Goal: Task Accomplishment & Management: Complete application form

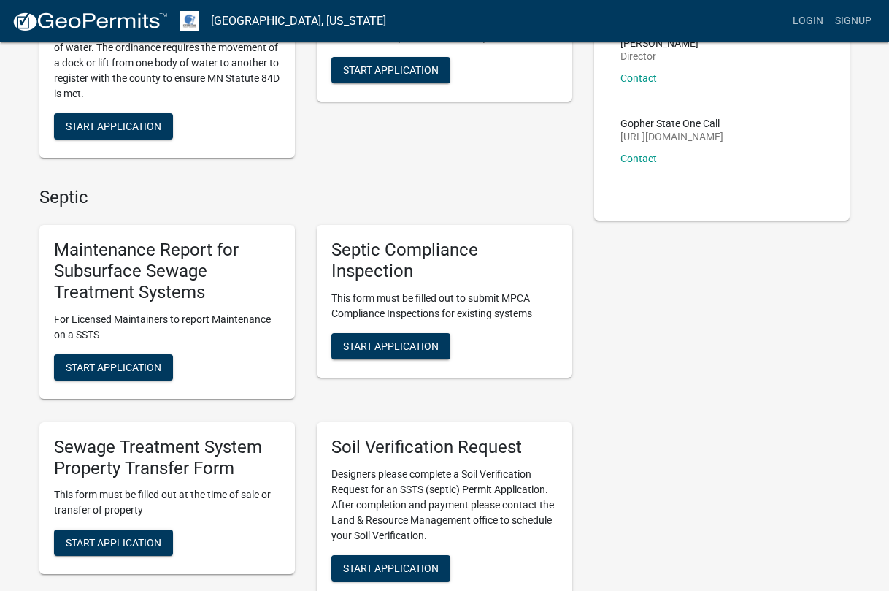
scroll to position [219, 0]
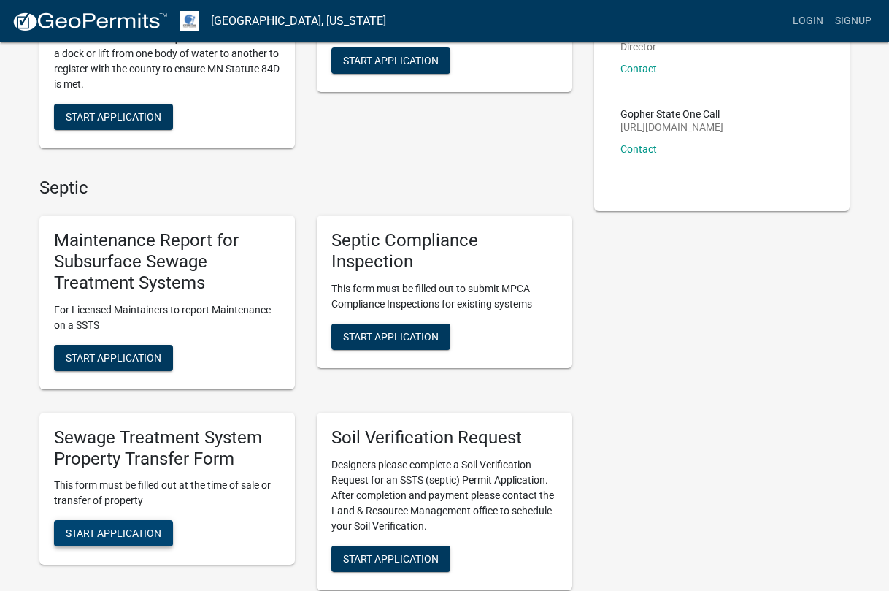
click at [127, 534] on span "Start Application" at bounding box center [114, 533] width 96 height 12
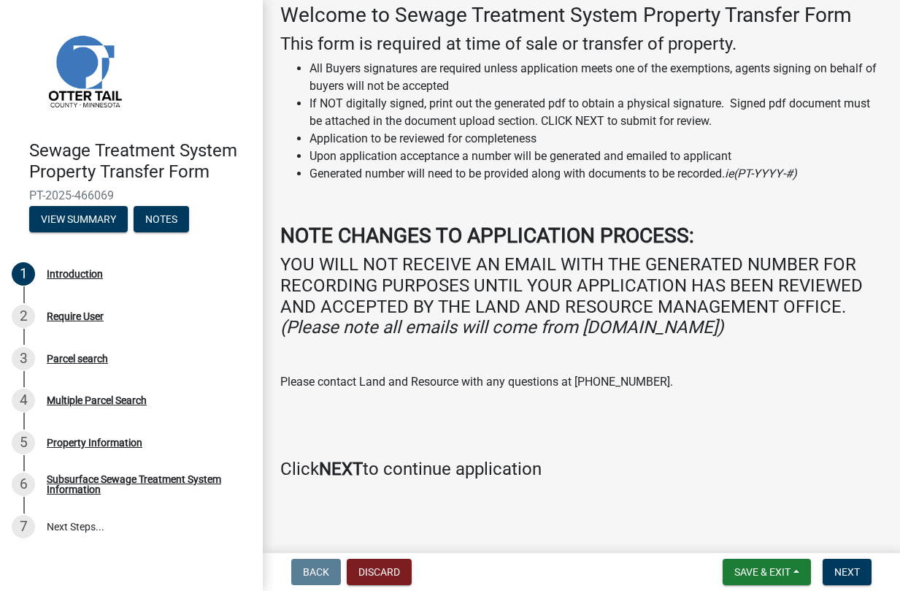
scroll to position [80, 0]
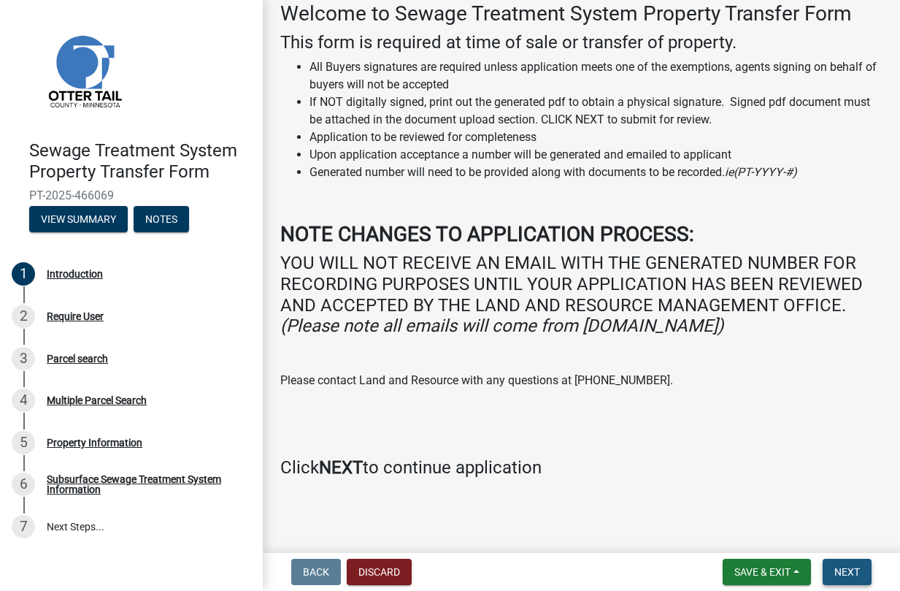
click at [859, 576] on span "Next" at bounding box center [847, 572] width 26 height 12
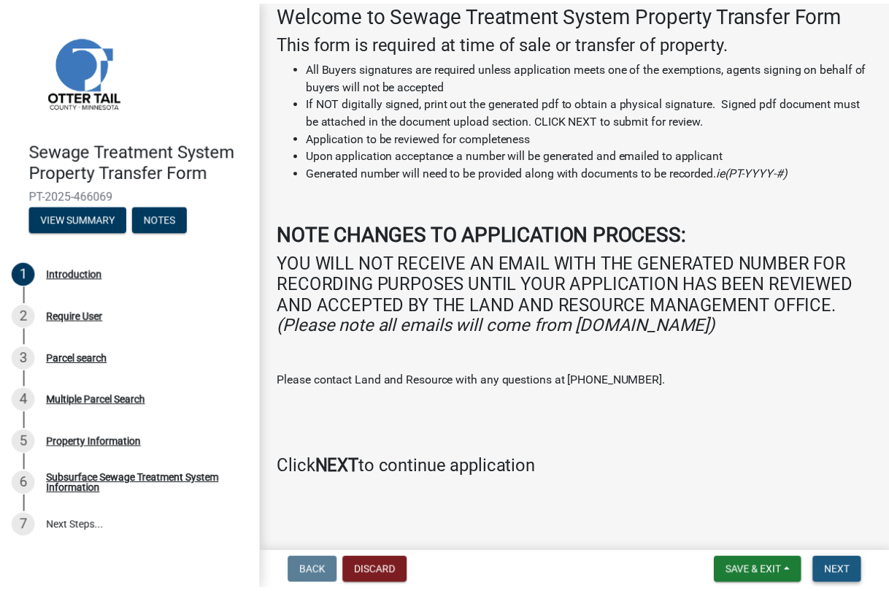
scroll to position [0, 0]
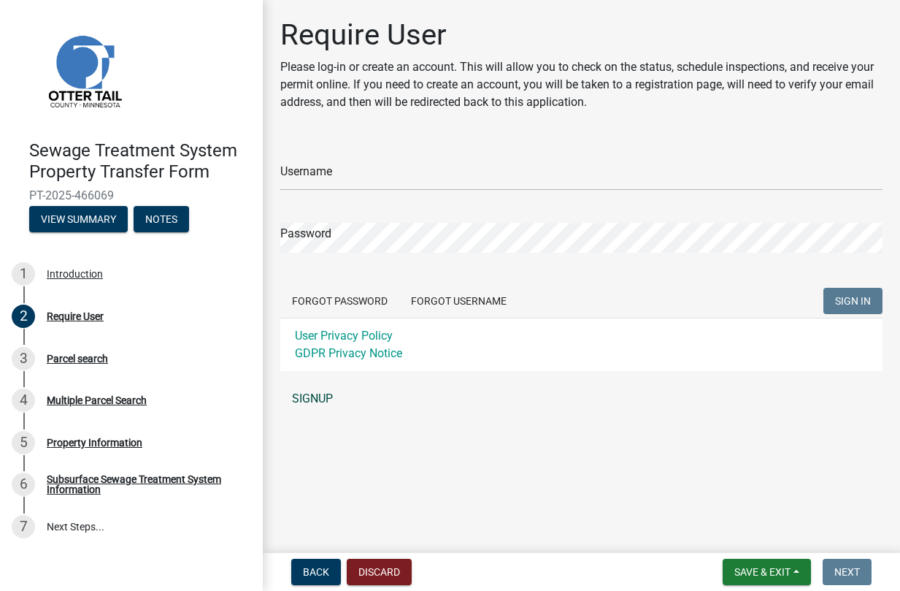
click at [305, 397] on link "SIGNUP" at bounding box center [581, 398] width 602 height 29
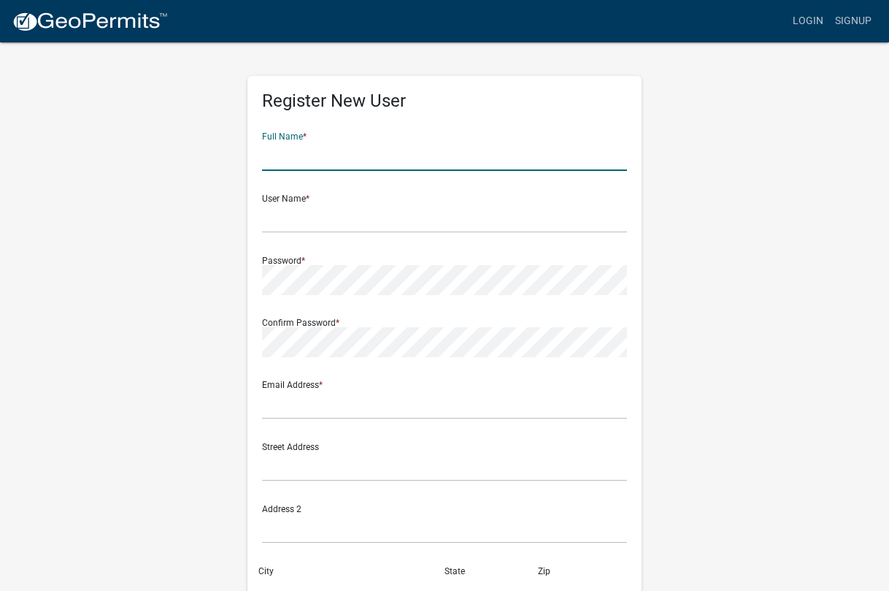
click at [322, 158] on input "text" at bounding box center [444, 156] width 365 height 30
type input "Kate Kunde"
type input "kkunde@landtitleinc.com"
type input "15025 Glazier Avenue, Suite 200"
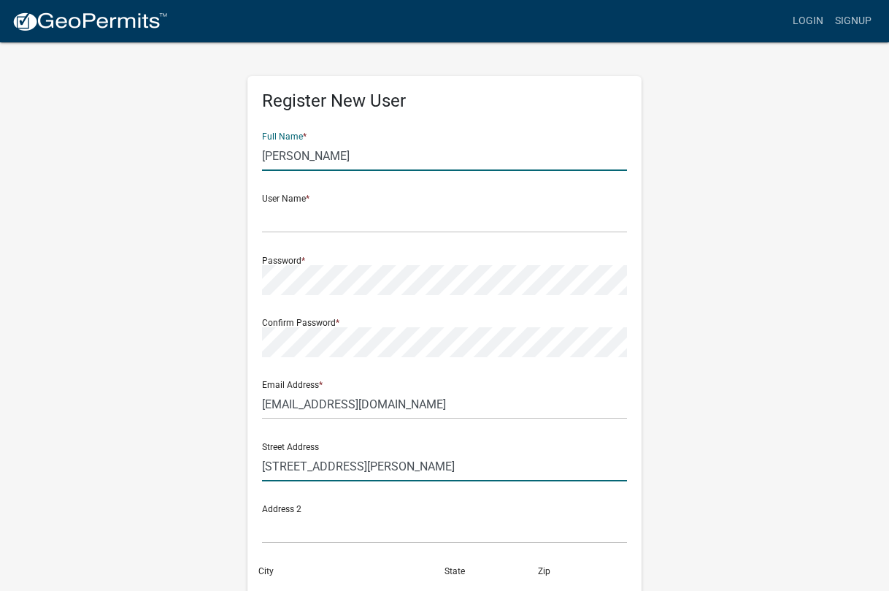
type input "Apple Valley"
type input "MN"
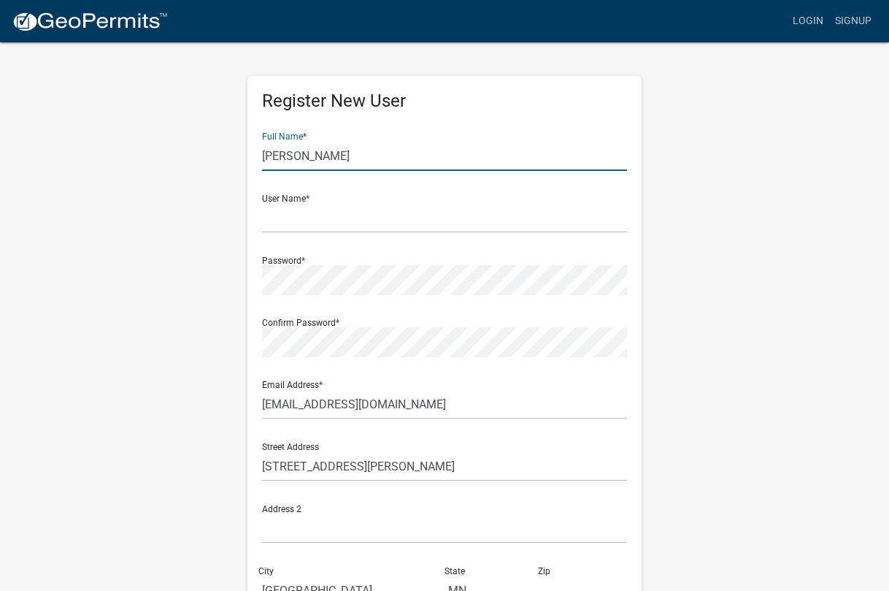
type input "55124"
type input "9522590027"
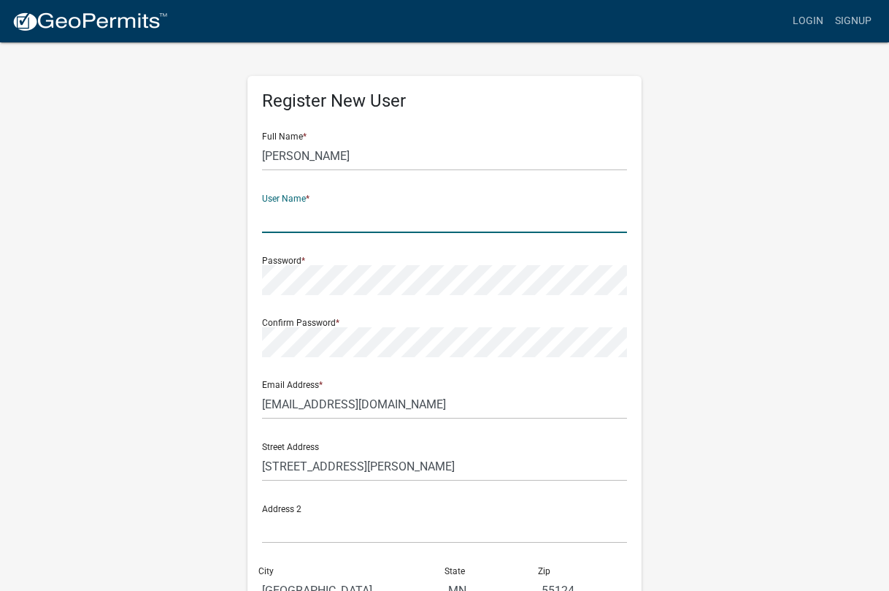
click at [321, 219] on input "text" at bounding box center [444, 218] width 365 height 30
type input "KKunde"
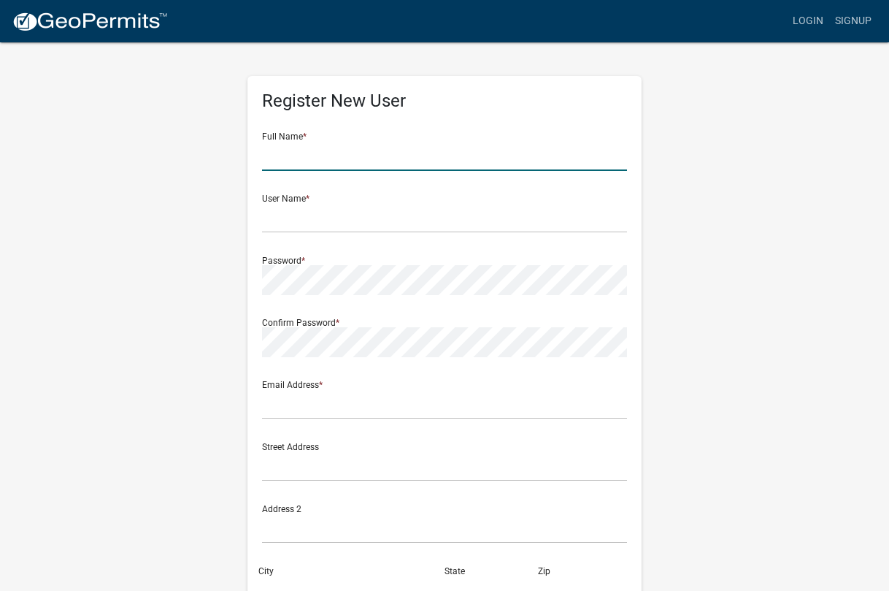
click at [317, 159] on input "text" at bounding box center [444, 156] width 365 height 30
type input "Kate Kunde"
type input "kkunde@landtitleinc.com"
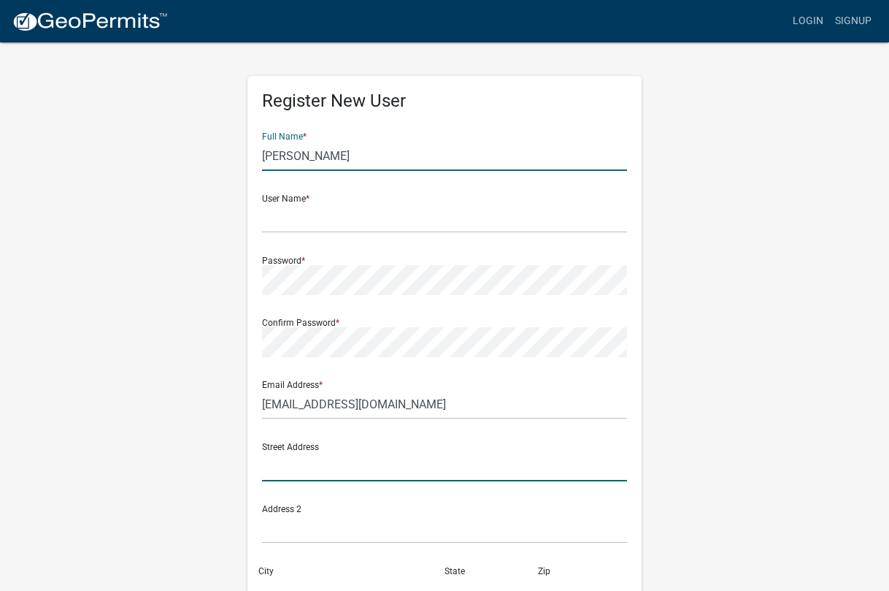
type input "15025 Glazier Avenue, Suite 200"
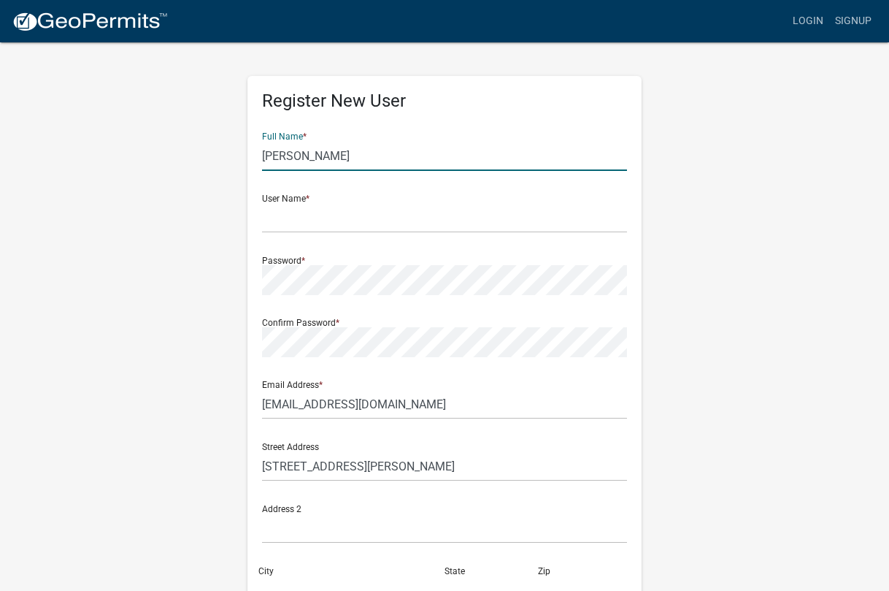
type input "Apple Valley"
type input "MN"
type input "55124"
type input "9522590027"
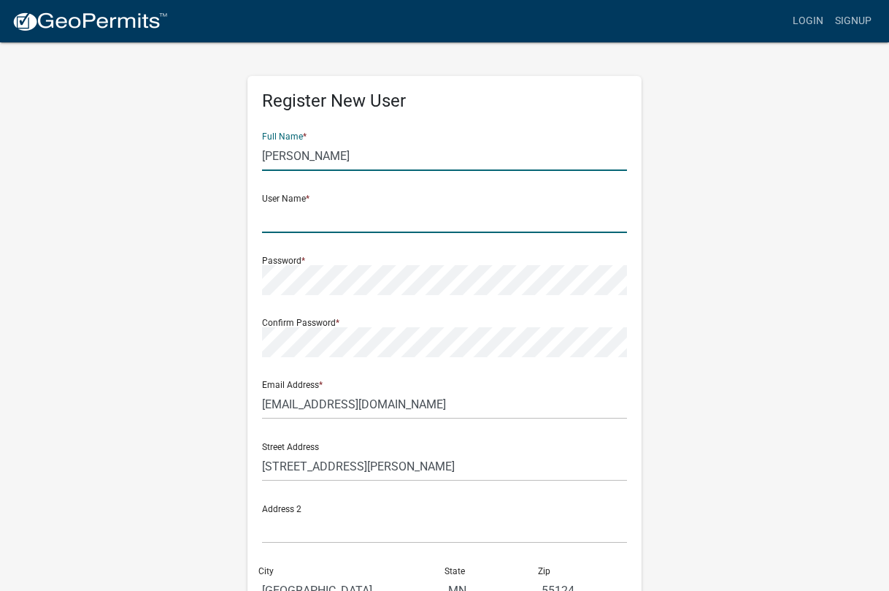
click at [345, 218] on input "text" at bounding box center [444, 218] width 365 height 30
type input "KKunde"
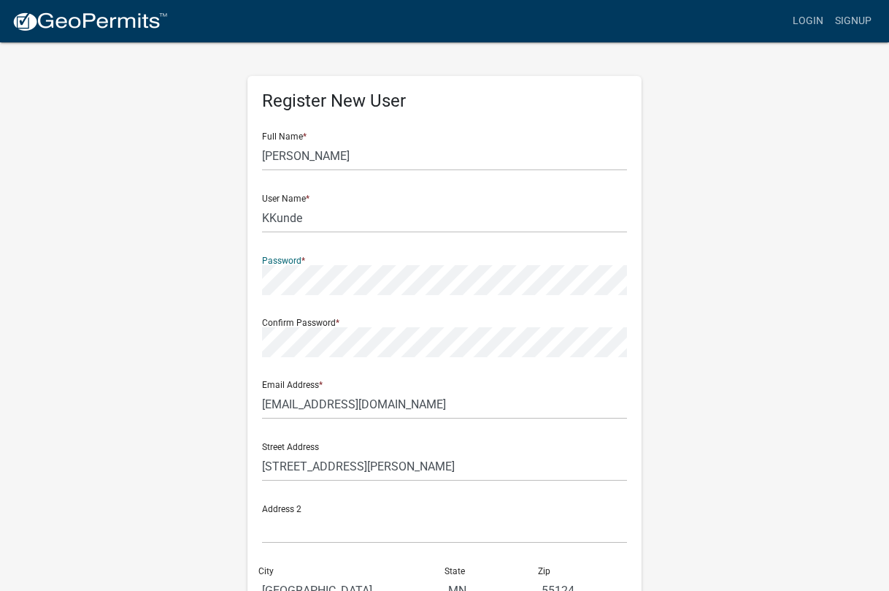
click at [262, 295] on div at bounding box center [262, 295] width 0 height 0
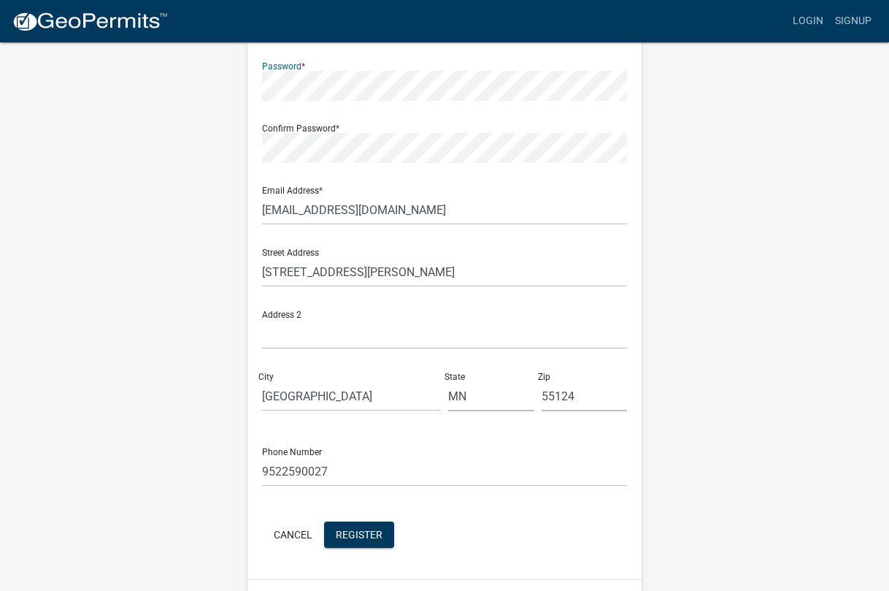
scroll to position [231, 0]
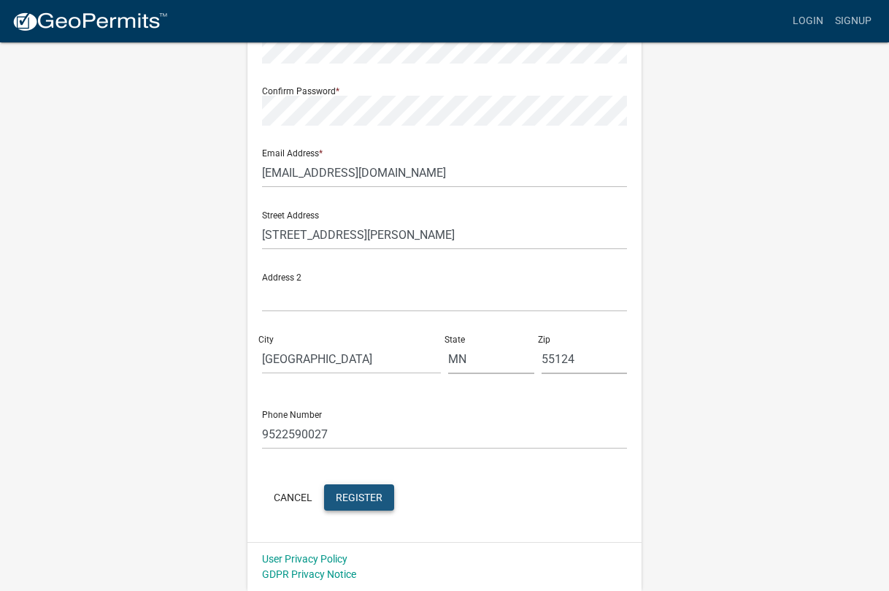
click at [374, 497] on span "Register" at bounding box center [359, 497] width 47 height 12
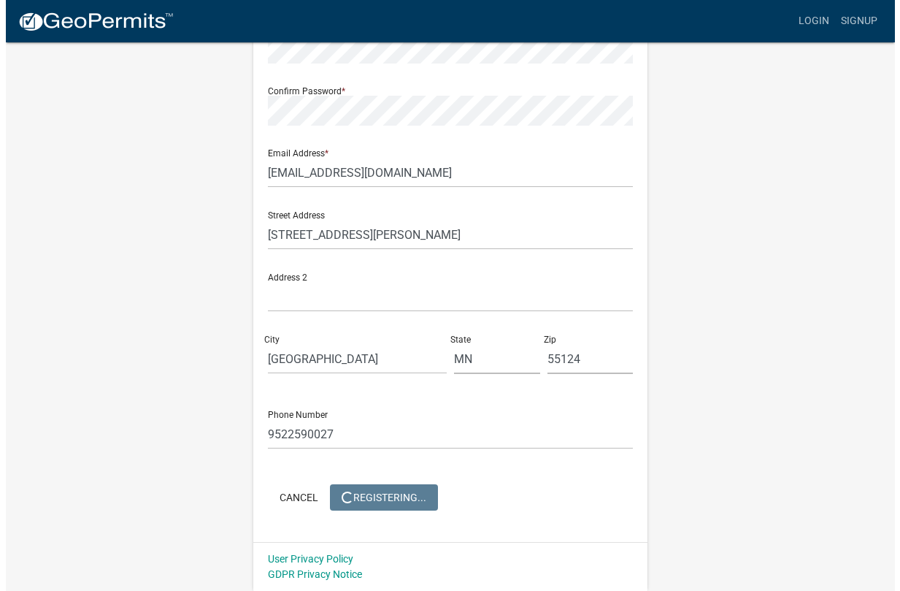
scroll to position [0, 0]
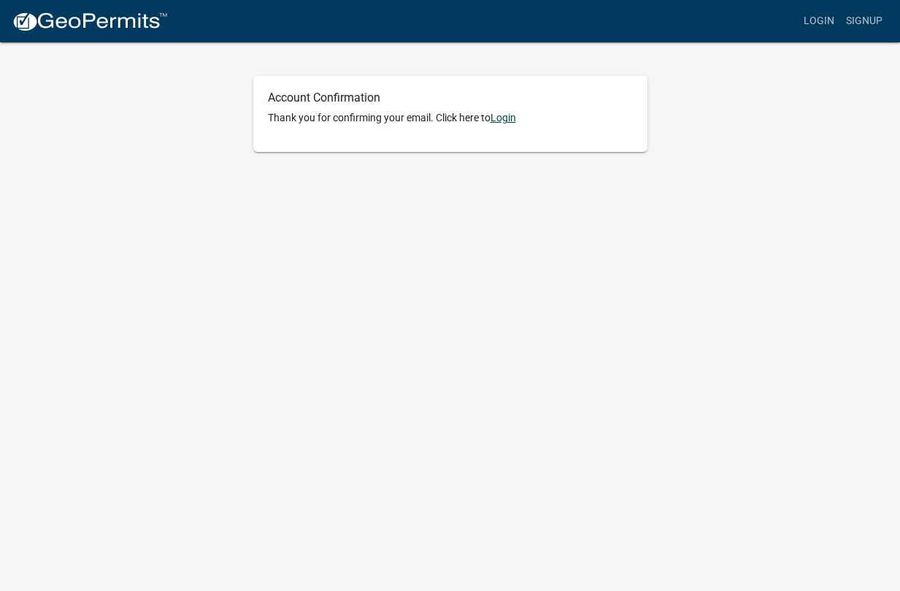
click at [514, 115] on link "Login" at bounding box center [504, 118] width 26 height 12
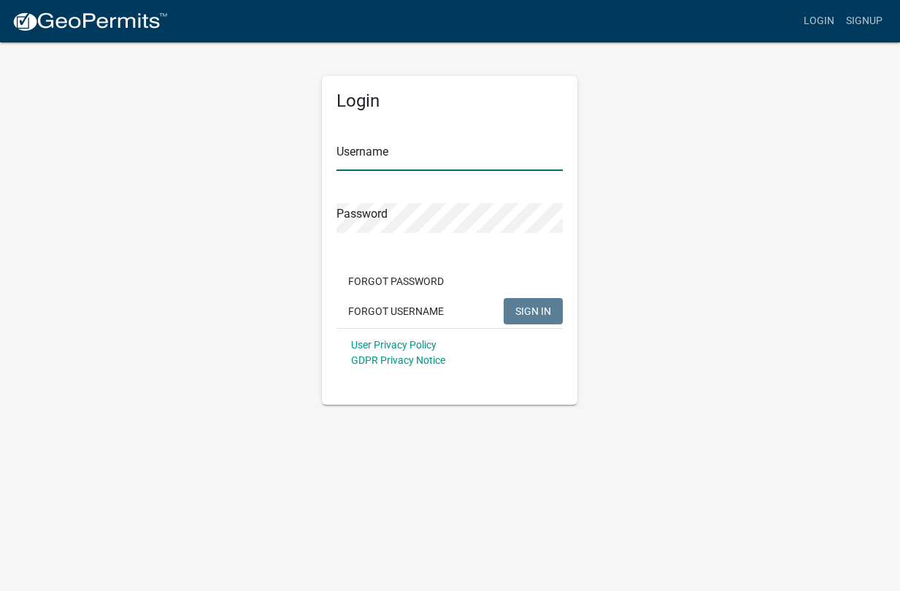
click at [476, 158] on input "Username" at bounding box center [450, 156] width 226 height 30
click at [380, 166] on input "Username" at bounding box center [450, 156] width 226 height 30
click at [391, 154] on input "Username" at bounding box center [450, 156] width 226 height 30
type input "KKunde"
click at [337, 233] on div at bounding box center [337, 233] width 0 height 0
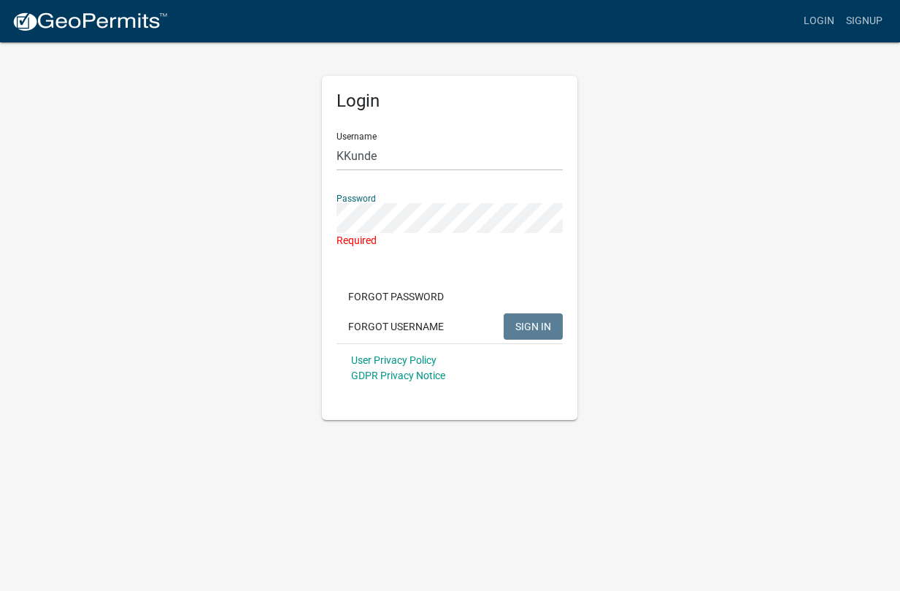
click at [337, 233] on div at bounding box center [337, 233] width 0 height 0
click at [769, 297] on div "Login Username KKunde Password Required Forgot Password Forgot Username SIGN IN…" at bounding box center [450, 230] width 832 height 379
drag, startPoint x: 748, startPoint y: 0, endPoint x: 738, endPoint y: 283, distance: 282.7
click at [738, 283] on div "Login Username KKunde Password Required Forgot Password Forgot Username SIGN IN…" at bounding box center [450, 230] width 832 height 379
drag, startPoint x: 395, startPoint y: 232, endPoint x: 655, endPoint y: 307, distance: 270.4
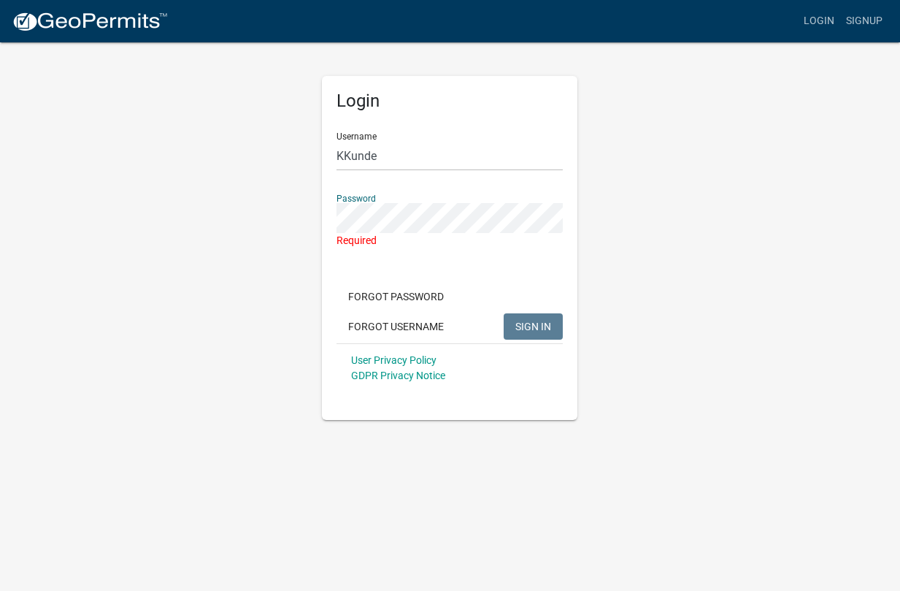
click at [655, 307] on div "Login Username KKunde Password Required Forgot Password Forgot Username SIGN IN…" at bounding box center [450, 230] width 832 height 379
click at [337, 233] on div at bounding box center [337, 233] width 0 height 0
click at [790, 266] on div "Login Username KKunde Password Required Forgot Password Forgot Username SIGN IN…" at bounding box center [450, 230] width 832 height 379
click at [373, 289] on button "Forgot Password" at bounding box center [396, 296] width 119 height 26
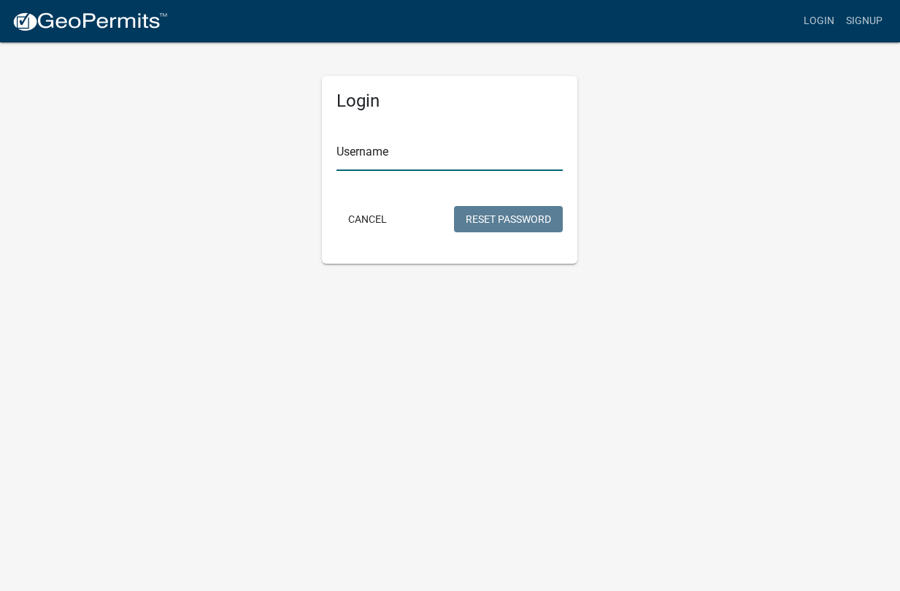
click at [418, 153] on input "Username" at bounding box center [450, 156] width 226 height 30
type input "KKunde"
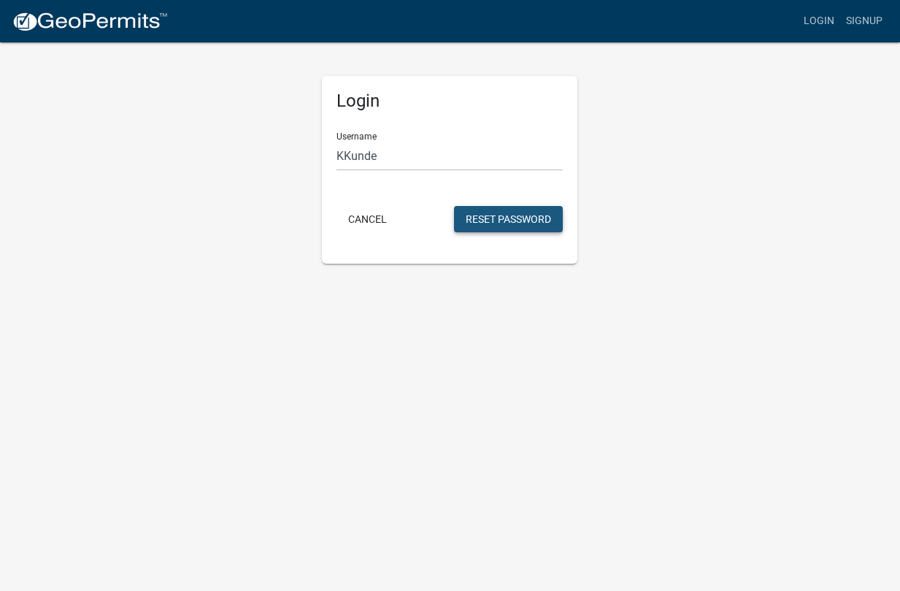
click at [488, 217] on button "Reset Password" at bounding box center [508, 219] width 109 height 26
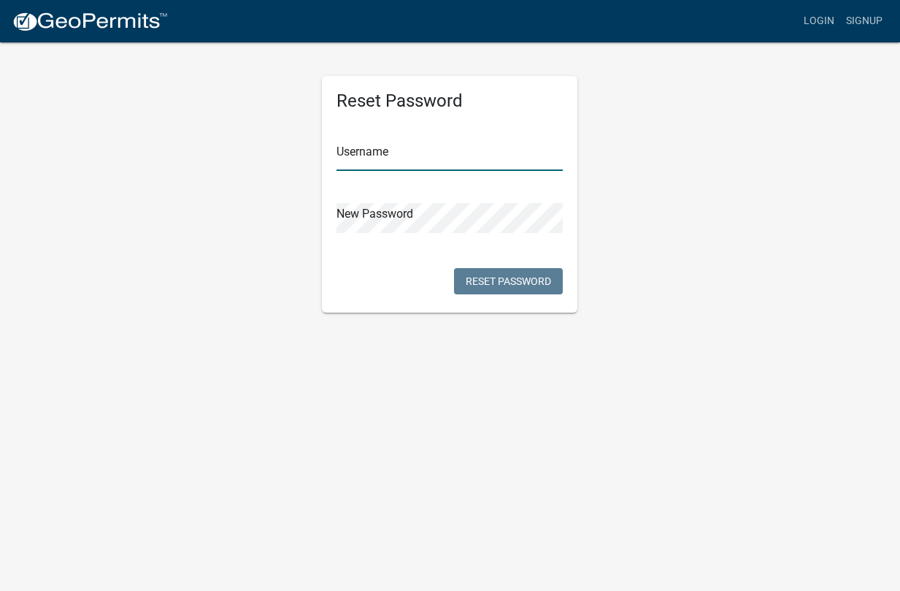
click at [391, 145] on input "text" at bounding box center [450, 156] width 226 height 30
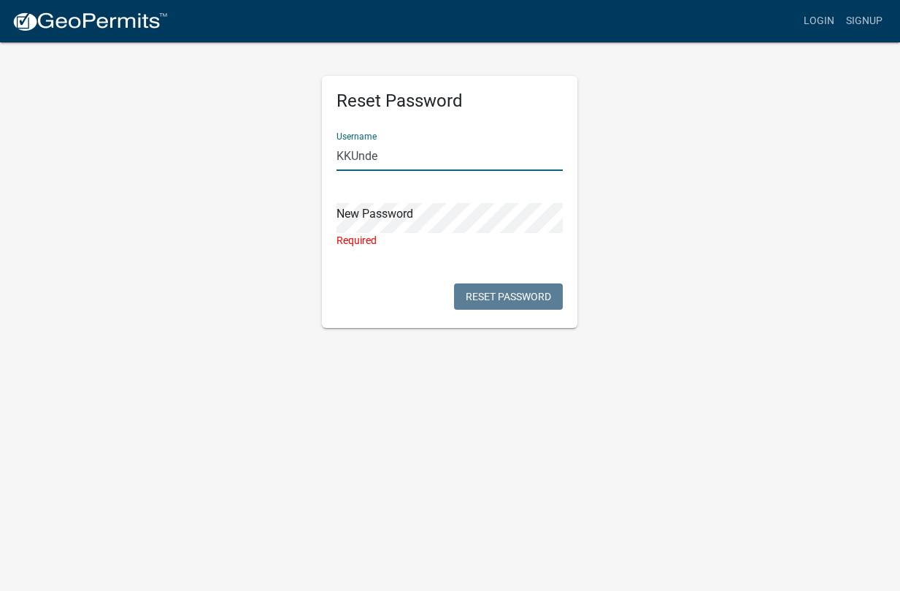
drag, startPoint x: 351, startPoint y: 147, endPoint x: 358, endPoint y: 148, distance: 7.3
click at [358, 148] on input "KKUnde" at bounding box center [450, 156] width 226 height 30
type input "KKunde"
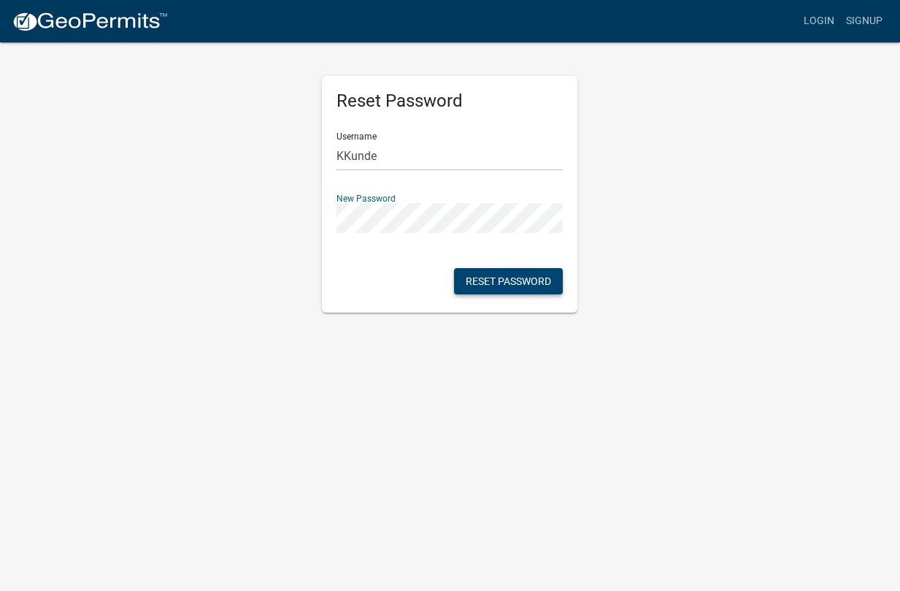
click at [527, 283] on button "Reset Password" at bounding box center [508, 281] width 109 height 26
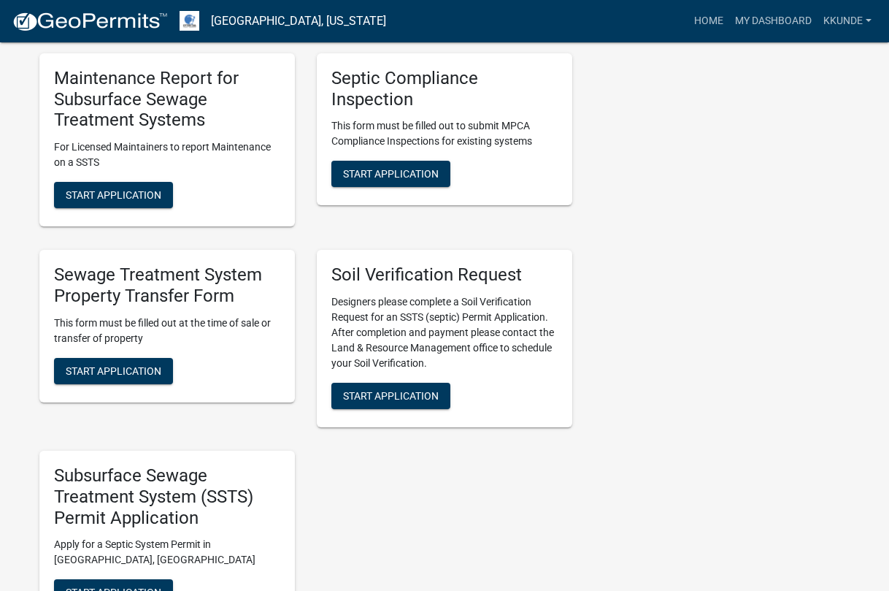
scroll to position [511, 0]
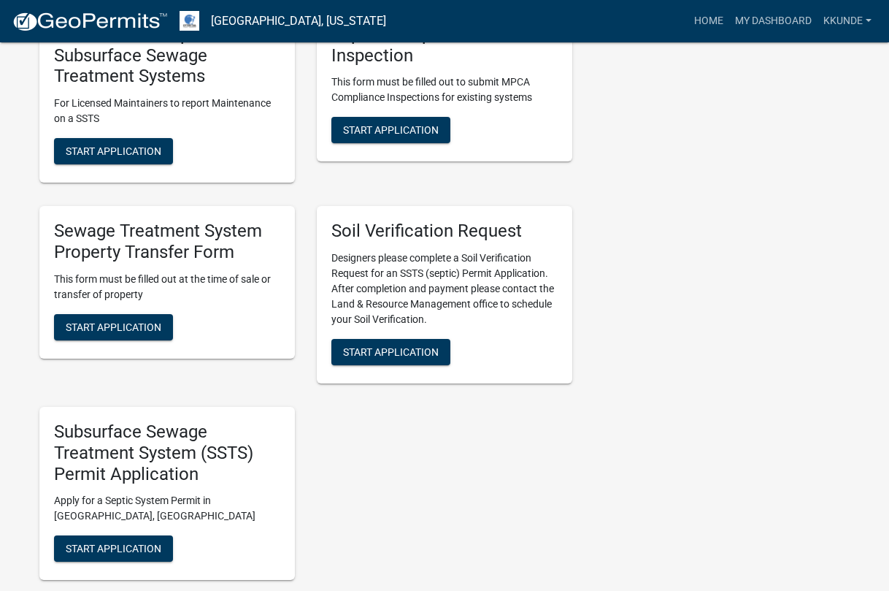
click at [118, 342] on div "Sewage Treatment System Property Transfer Form This form must be filled out at …" at bounding box center [167, 282] width 256 height 153
click at [117, 326] on span "Start Application" at bounding box center [114, 327] width 96 height 12
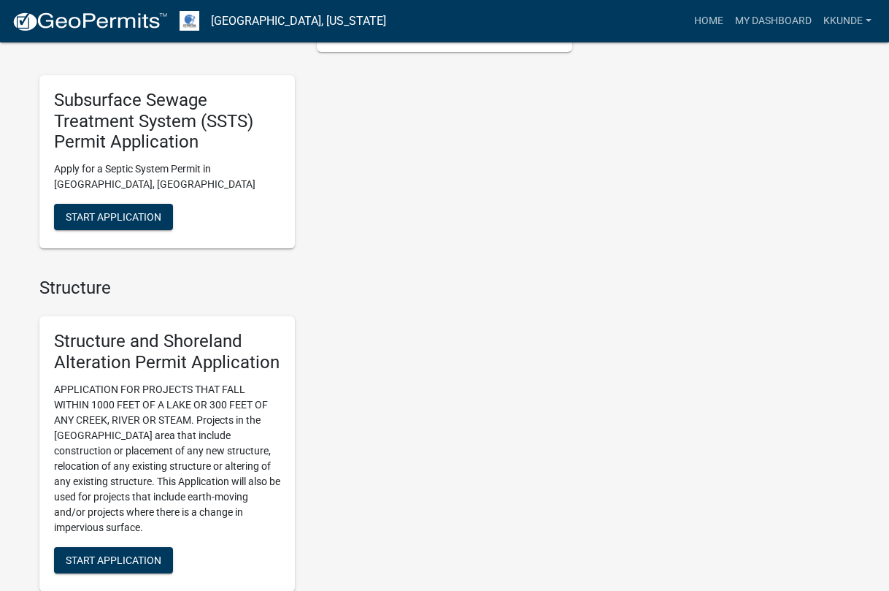
scroll to position [949, 0]
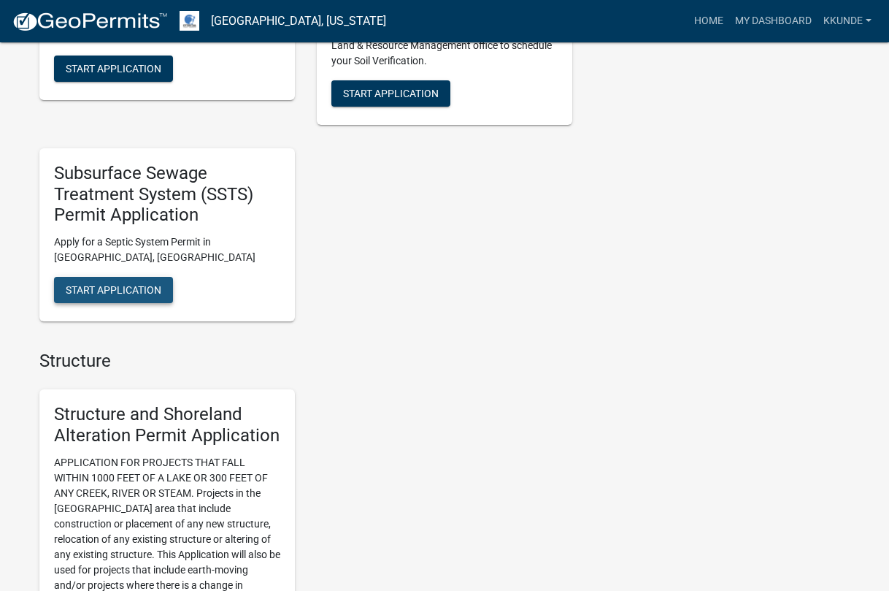
click at [147, 282] on button "Start Application" at bounding box center [113, 290] width 119 height 26
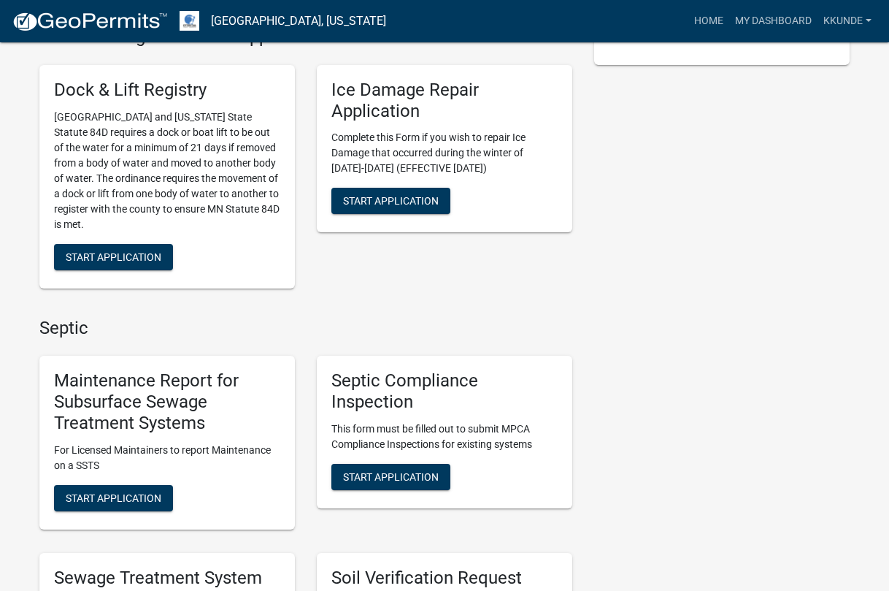
scroll to position [73, 0]
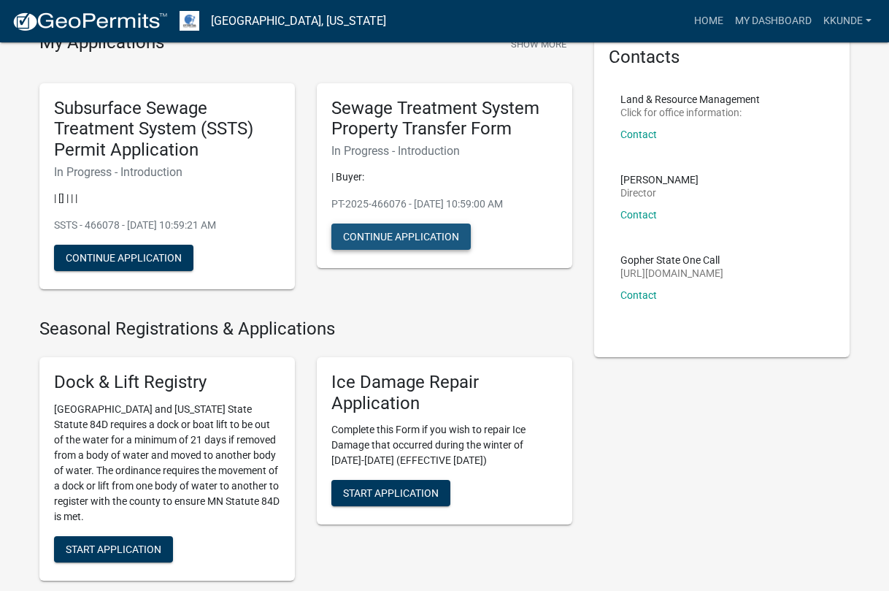
click at [372, 237] on button "Continue Application" at bounding box center [400, 236] width 139 height 26
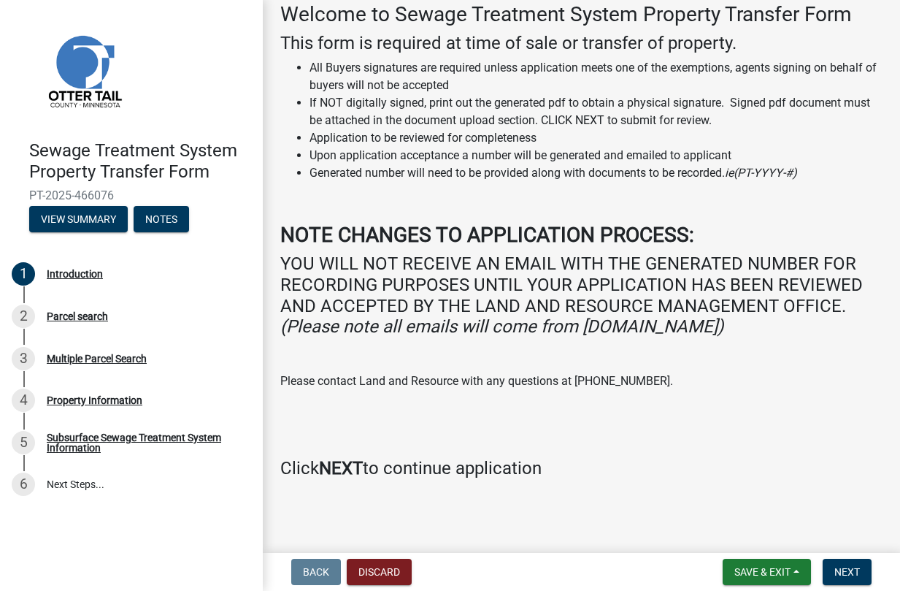
scroll to position [80, 0]
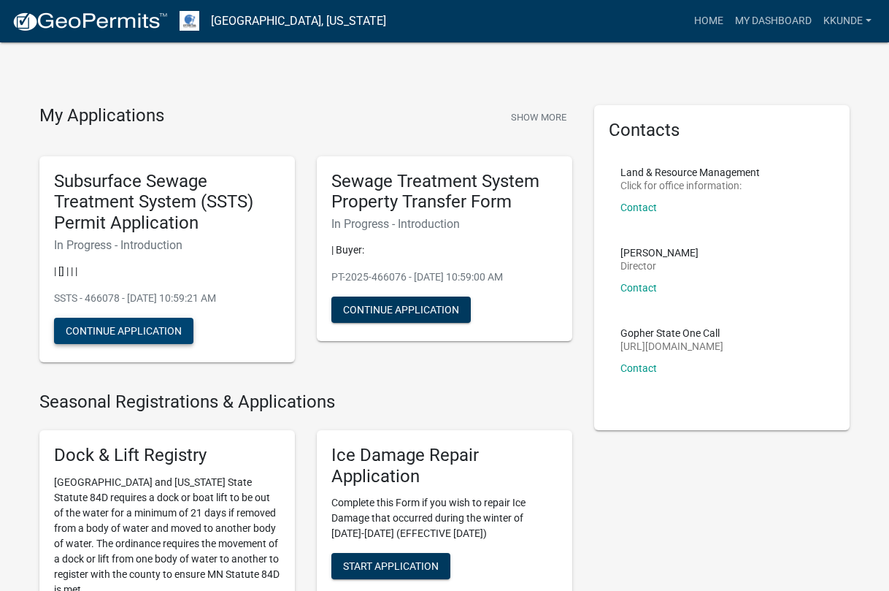
click at [167, 328] on button "Continue Application" at bounding box center [123, 331] width 139 height 26
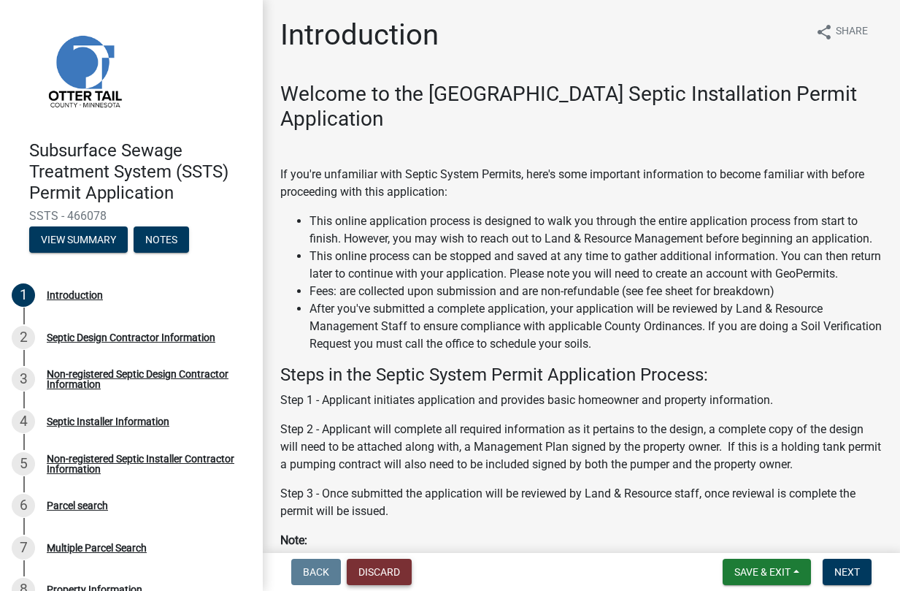
click at [375, 579] on button "Discard" at bounding box center [379, 572] width 65 height 26
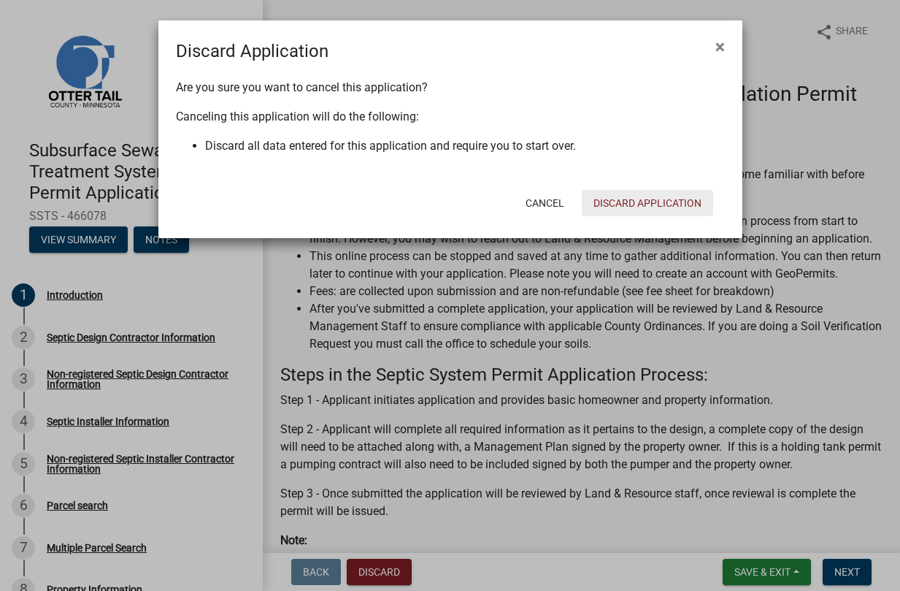
click at [617, 212] on button "Discard Application" at bounding box center [647, 203] width 131 height 26
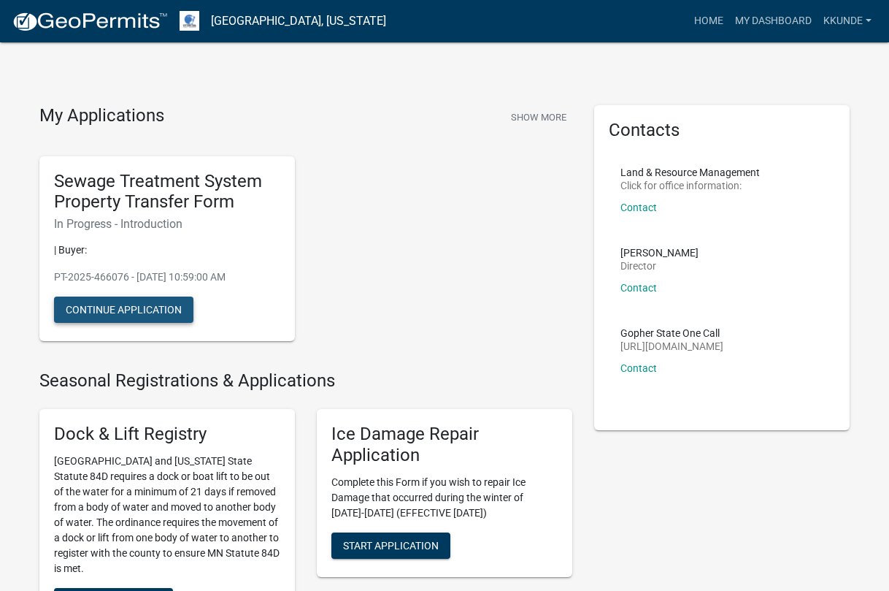
click at [148, 312] on button "Continue Application" at bounding box center [123, 309] width 139 height 26
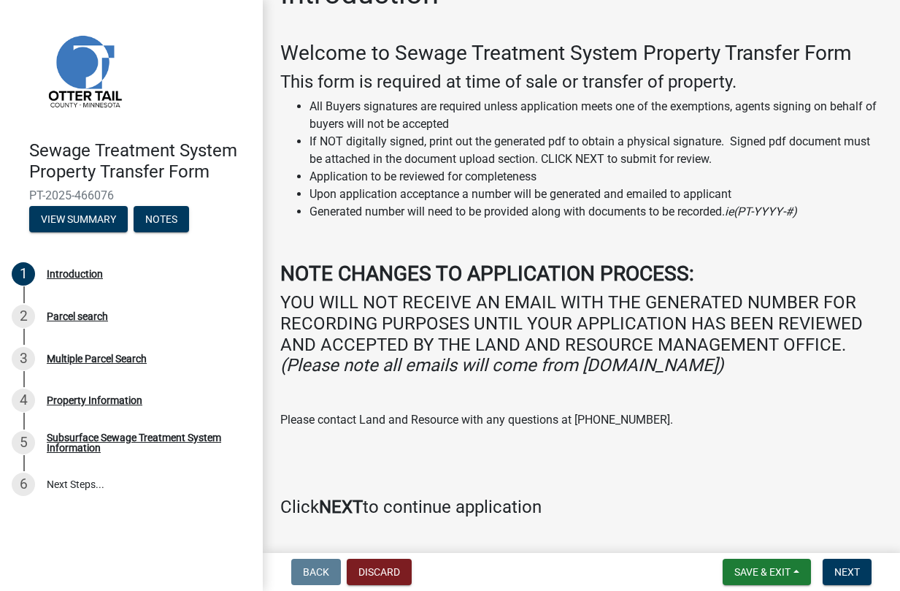
scroll to position [80, 0]
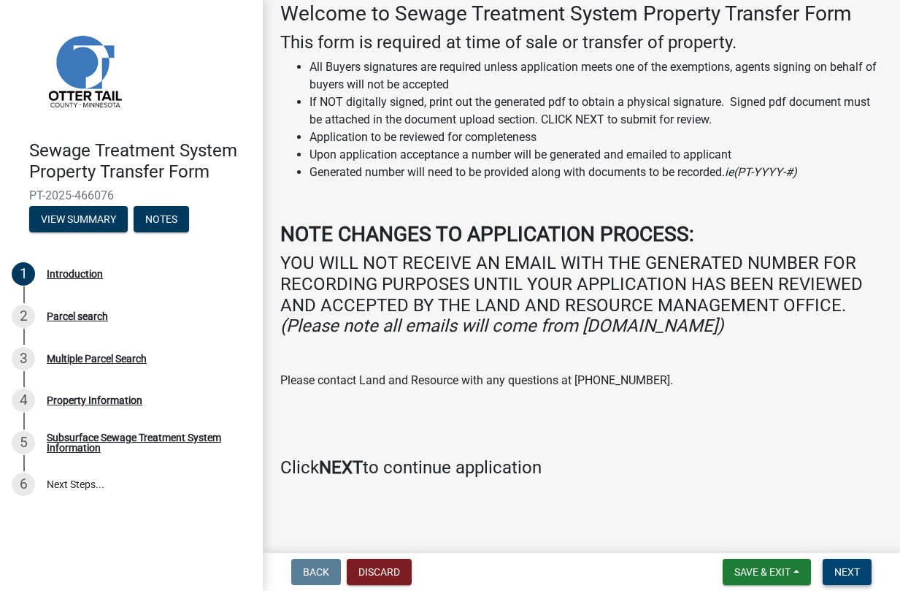
click at [859, 566] on span "Next" at bounding box center [847, 572] width 26 height 12
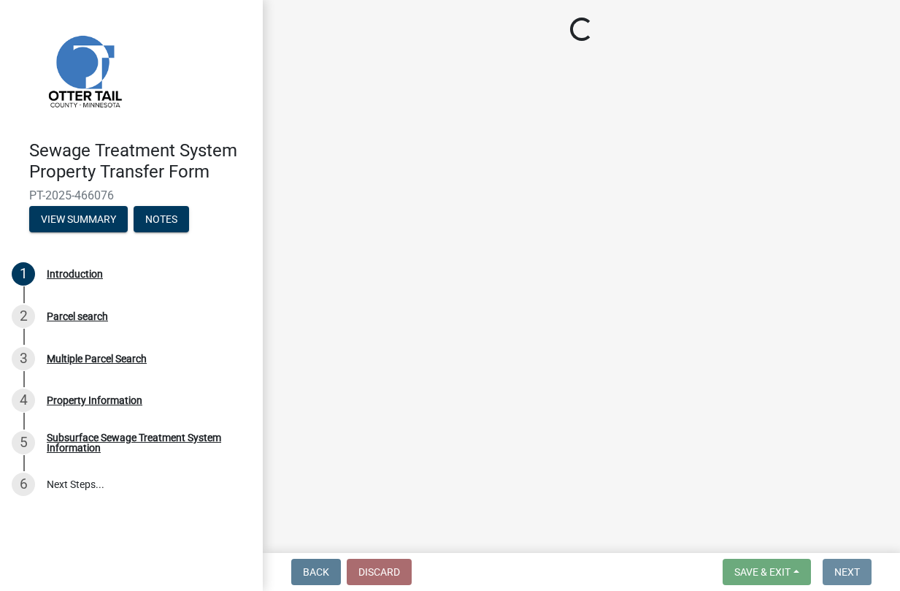
scroll to position [0, 0]
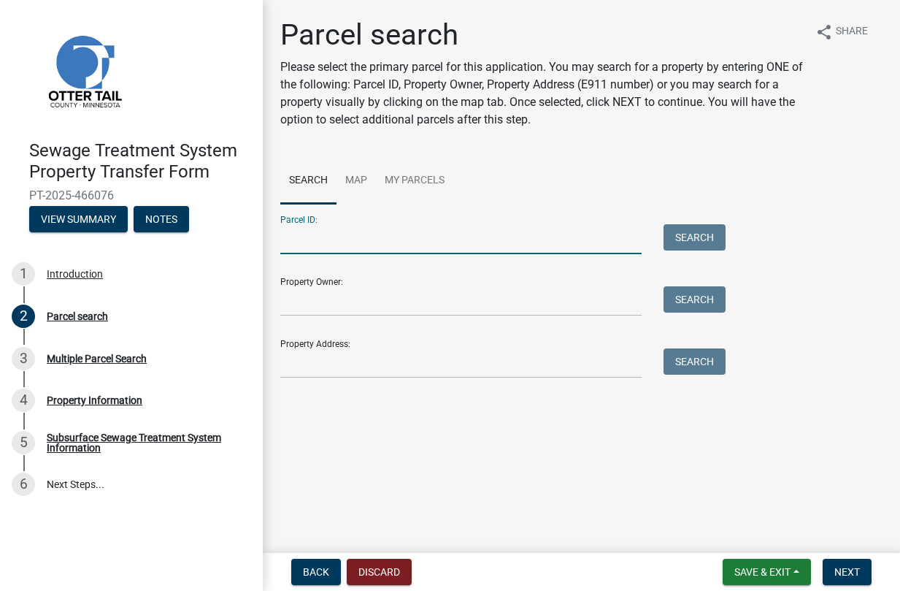
click at [556, 239] on input "Parcel ID:" at bounding box center [460, 239] width 361 height 30
click at [345, 245] on input "Parcel ID:" at bounding box center [460, 239] width 361 height 30
paste input "71001990963000"
type input "71001990963000"
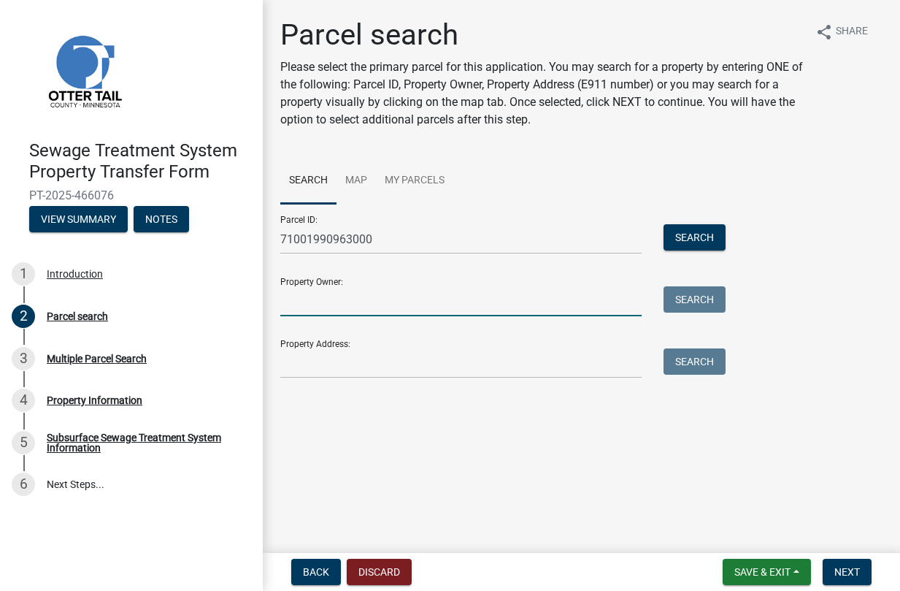
click at [470, 299] on input "Property Owner:" at bounding box center [460, 301] width 361 height 30
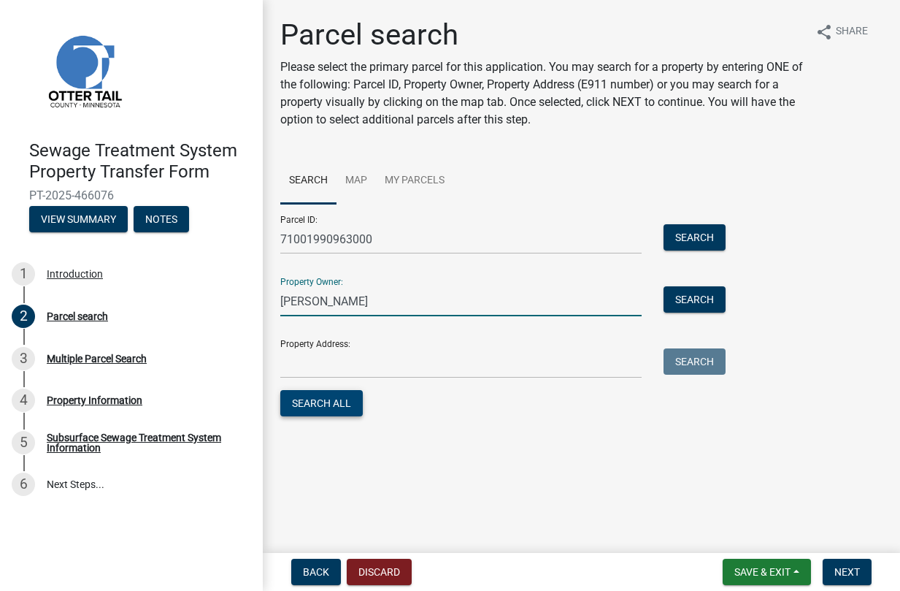
type input "[PERSON_NAME]"
click at [334, 395] on button "Search All" at bounding box center [321, 403] width 82 height 26
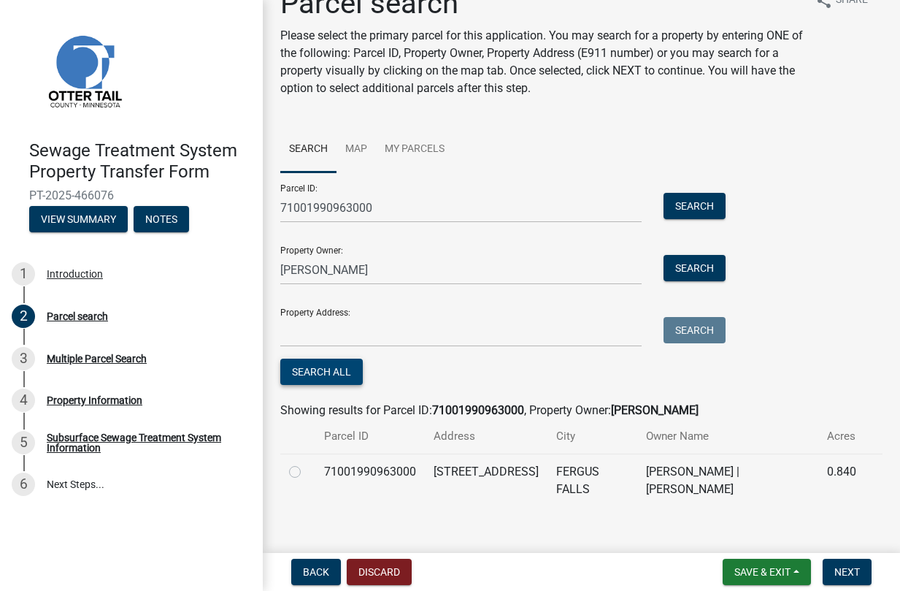
scroll to position [48, 0]
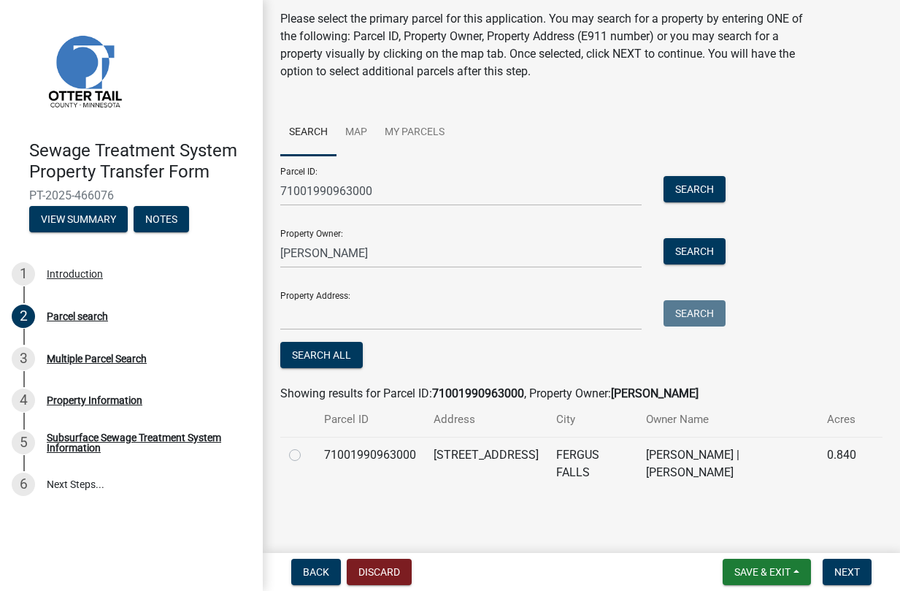
click at [307, 446] on label at bounding box center [307, 446] width 0 height 0
click at [307, 453] on input "radio" at bounding box center [311, 450] width 9 height 9
radio input "true"
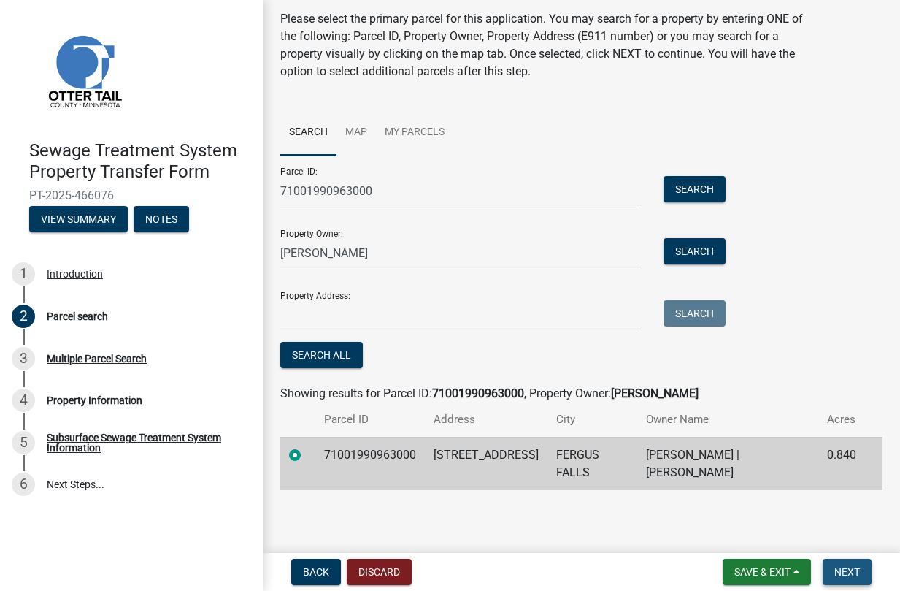
click at [829, 579] on button "Next" at bounding box center [847, 572] width 49 height 26
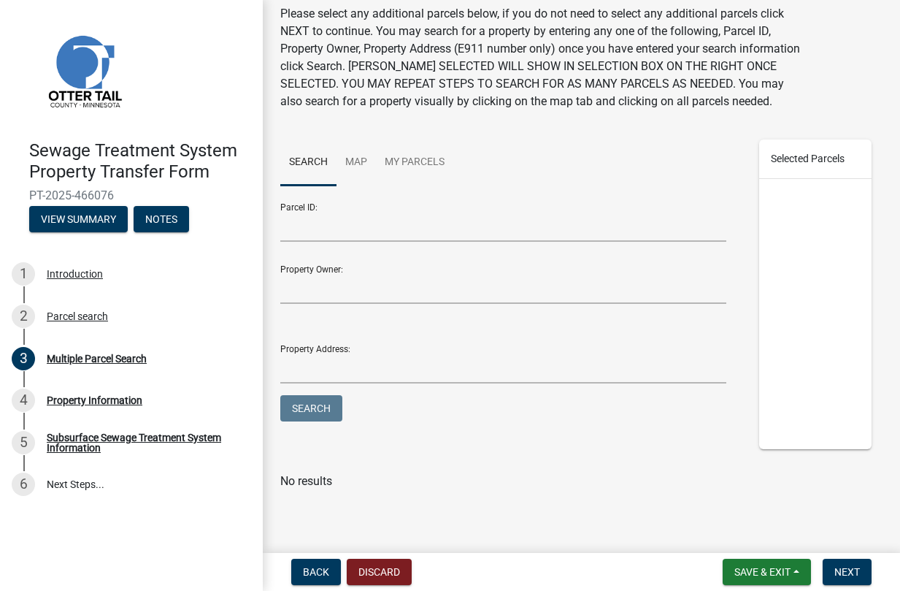
scroll to position [0, 0]
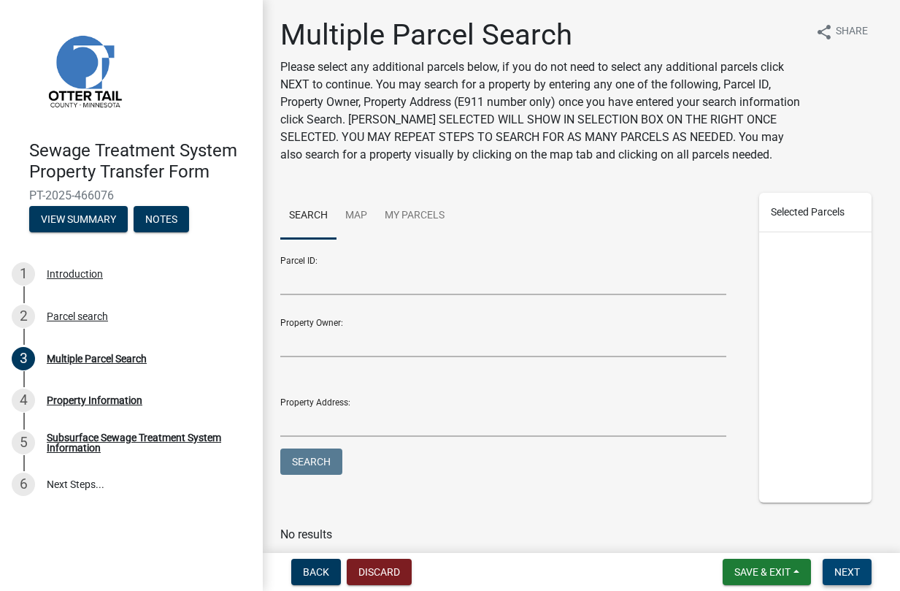
click at [844, 575] on span "Next" at bounding box center [847, 572] width 26 height 12
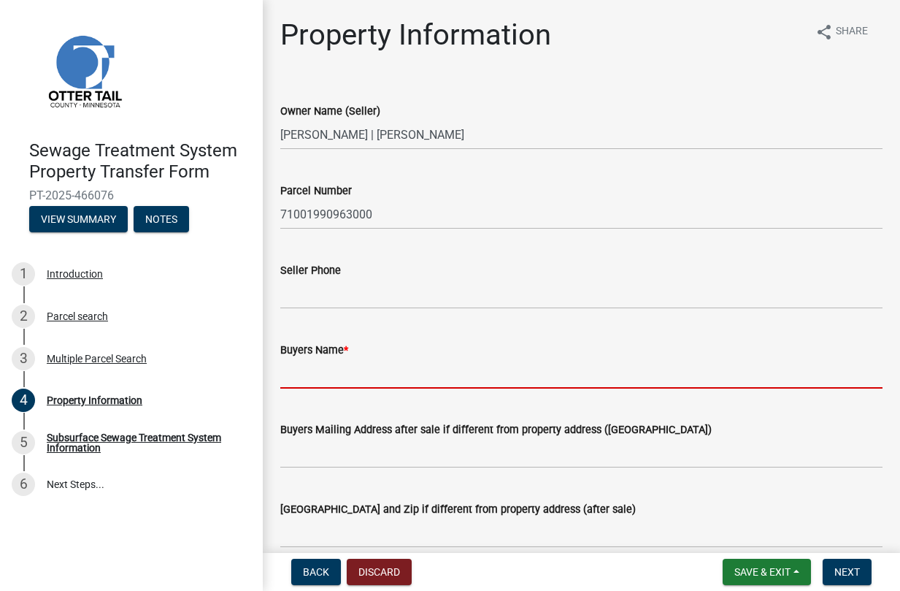
click at [352, 364] on input "Buyers Name *" at bounding box center [581, 373] width 602 height 30
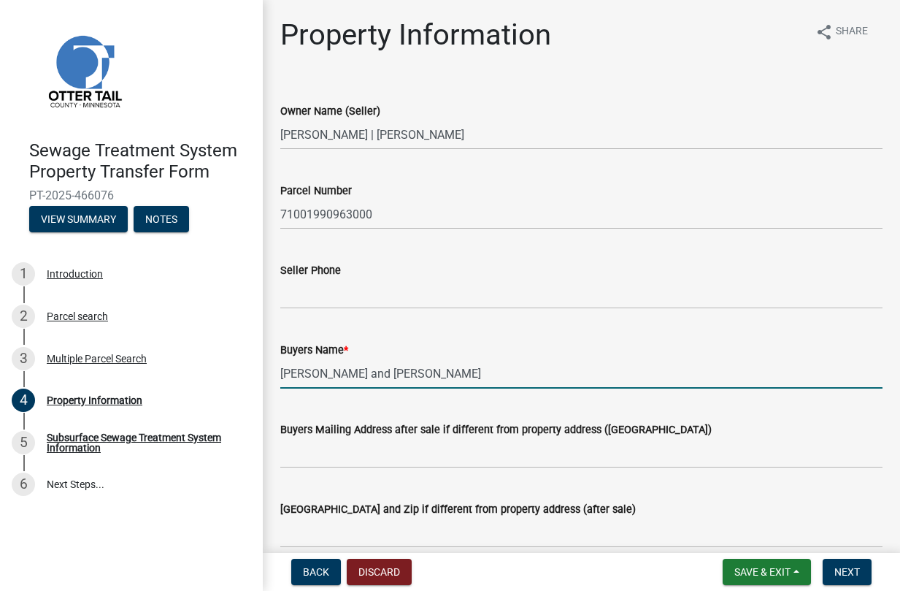
type input "[PERSON_NAME] and [PERSON_NAME]"
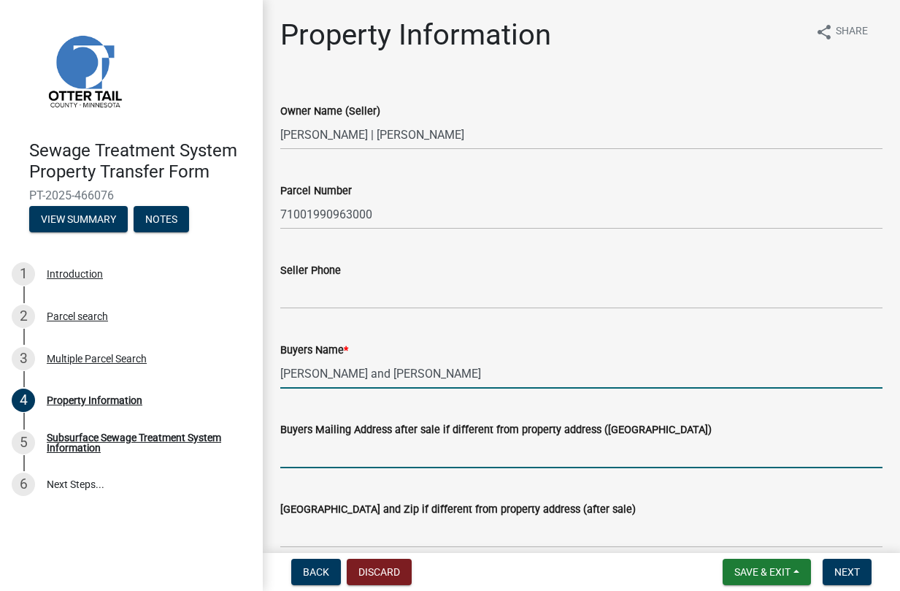
click at [421, 454] on input "Buyers Mailing Address after sale if different from property address ([GEOGRAPH…" at bounding box center [581, 453] width 602 height 30
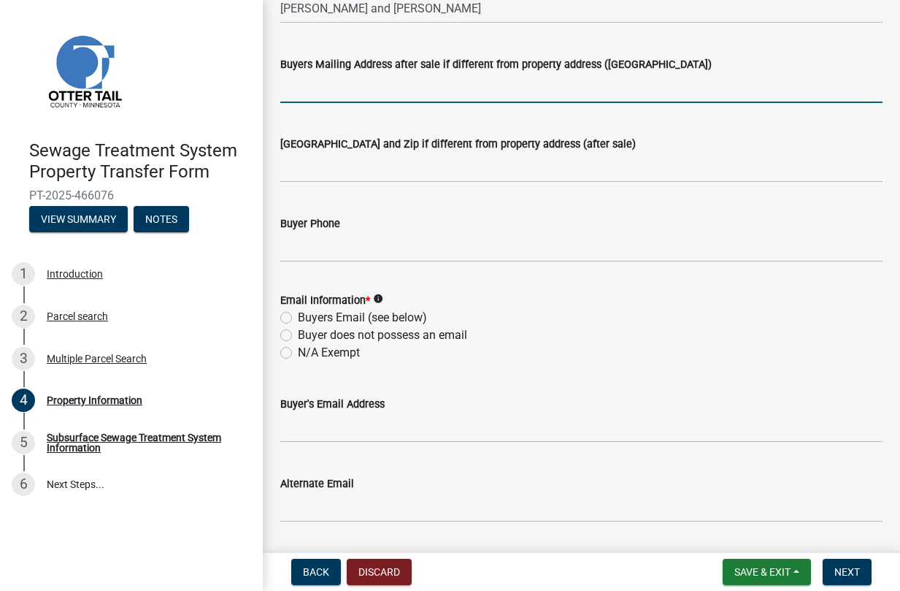
scroll to position [292, 0]
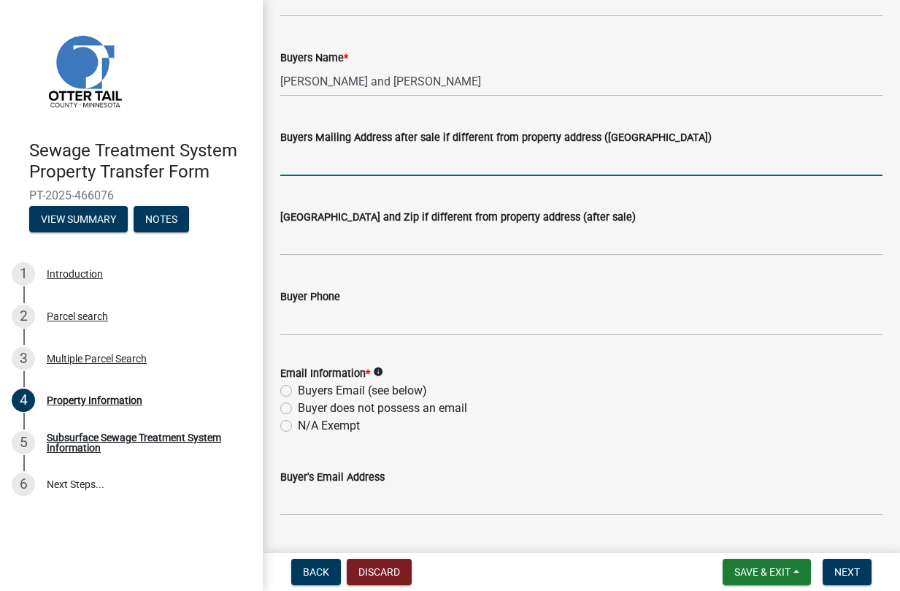
click at [298, 389] on label "Buyers Email (see below)" at bounding box center [362, 391] width 129 height 18
click at [298, 389] on input "Buyers Email (see below)" at bounding box center [302, 386] width 9 height 9
radio input "true"
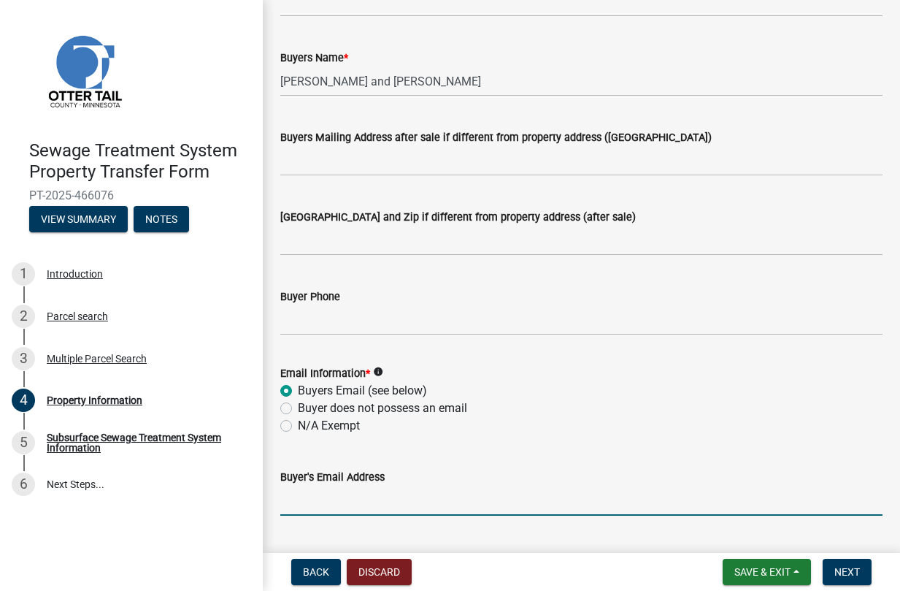
click at [457, 503] on input "Buyer's Email Address" at bounding box center [581, 500] width 602 height 30
paste input "[EMAIL_ADDRESS][DOMAIN_NAME]"
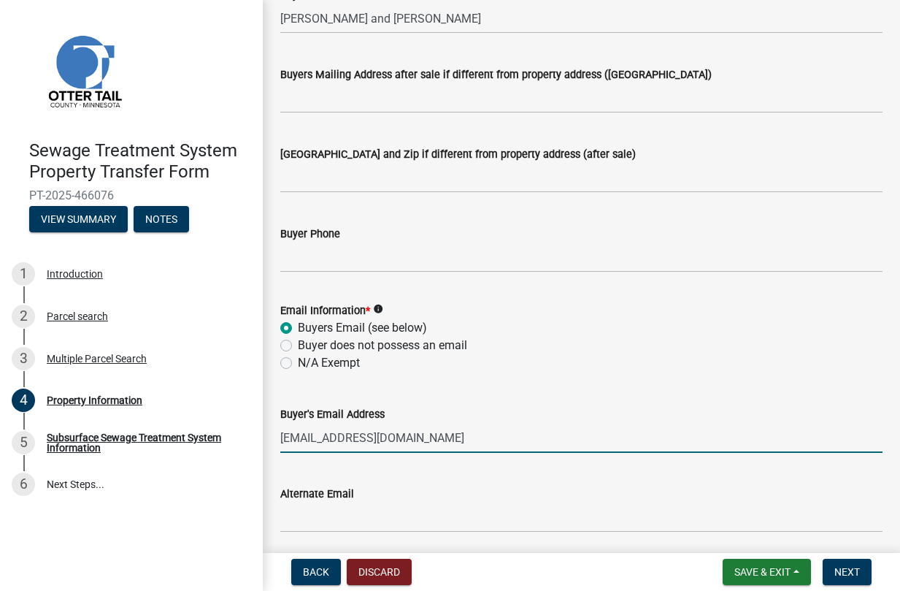
scroll to position [584, 0]
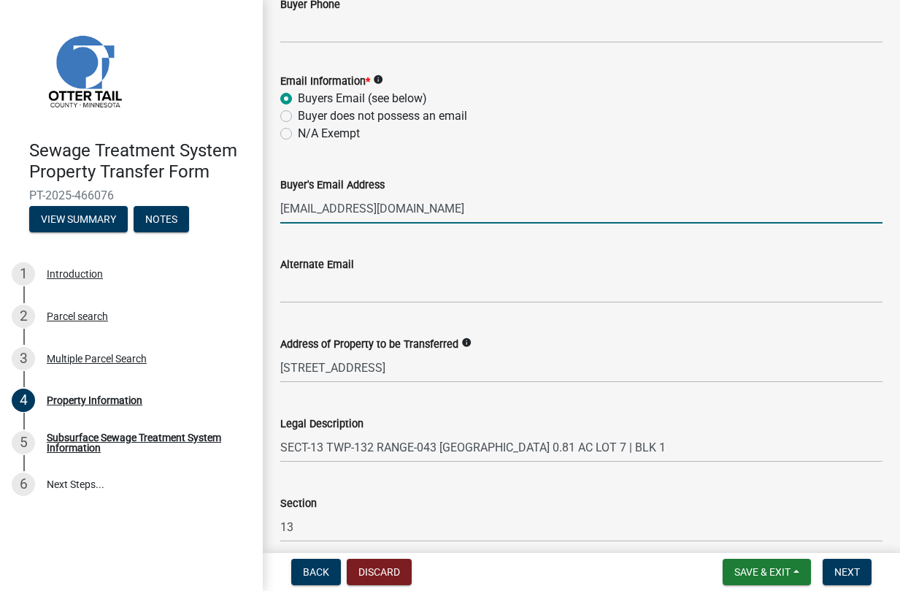
type input "[EMAIL_ADDRESS][DOMAIN_NAME]"
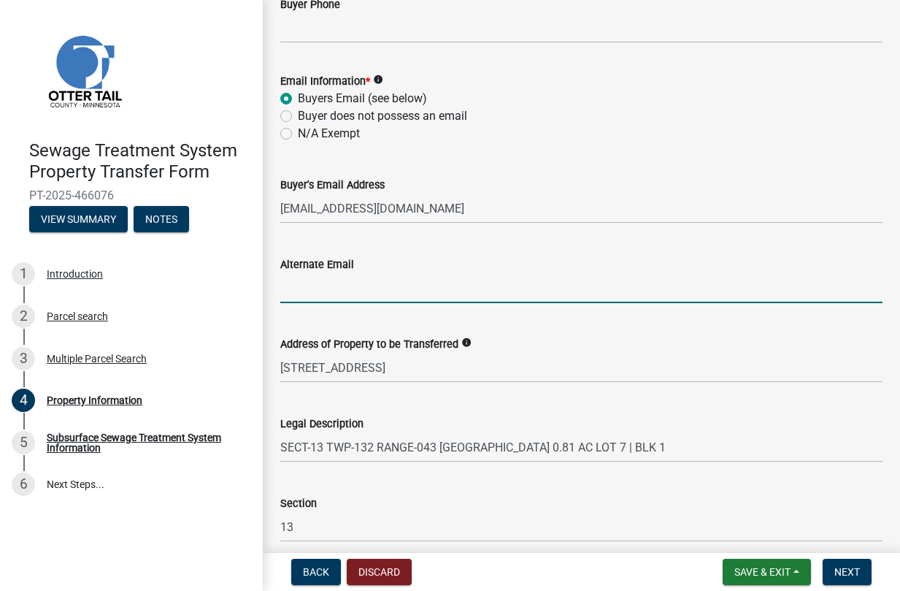
click at [342, 298] on input "Alternate Email" at bounding box center [581, 288] width 602 height 30
paste input "[EMAIL_ADDRESS][DOMAIN_NAME]"
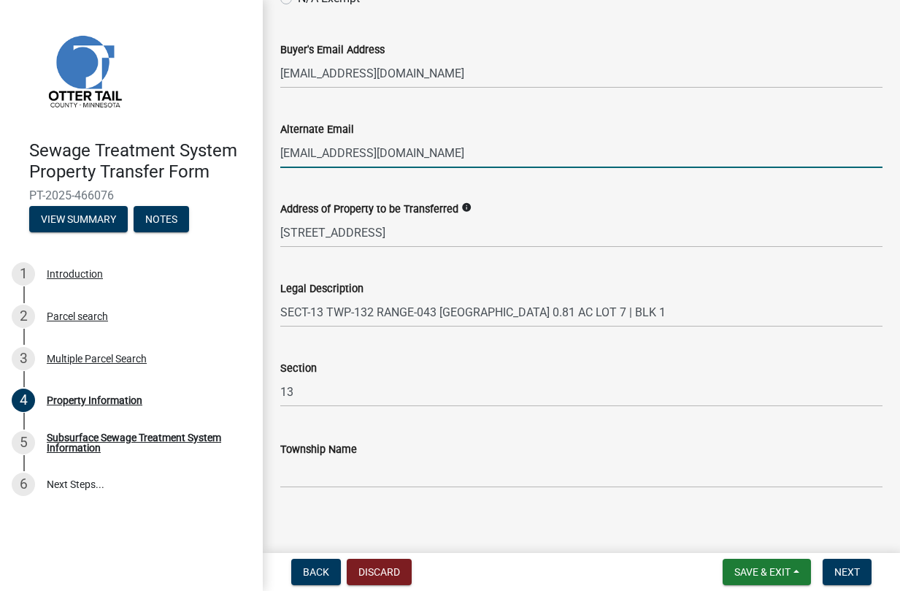
scroll to position [729, 0]
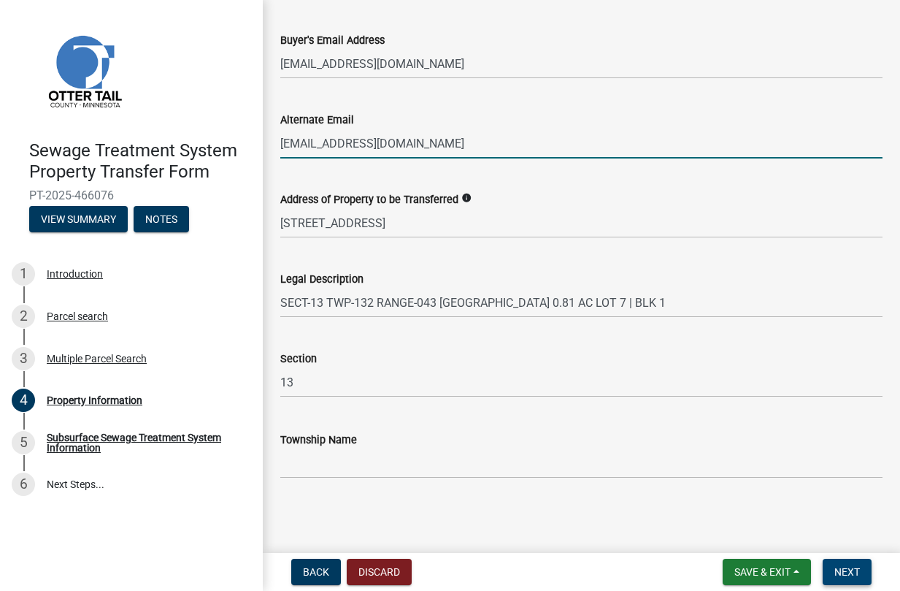
type input "[EMAIL_ADDRESS][DOMAIN_NAME]"
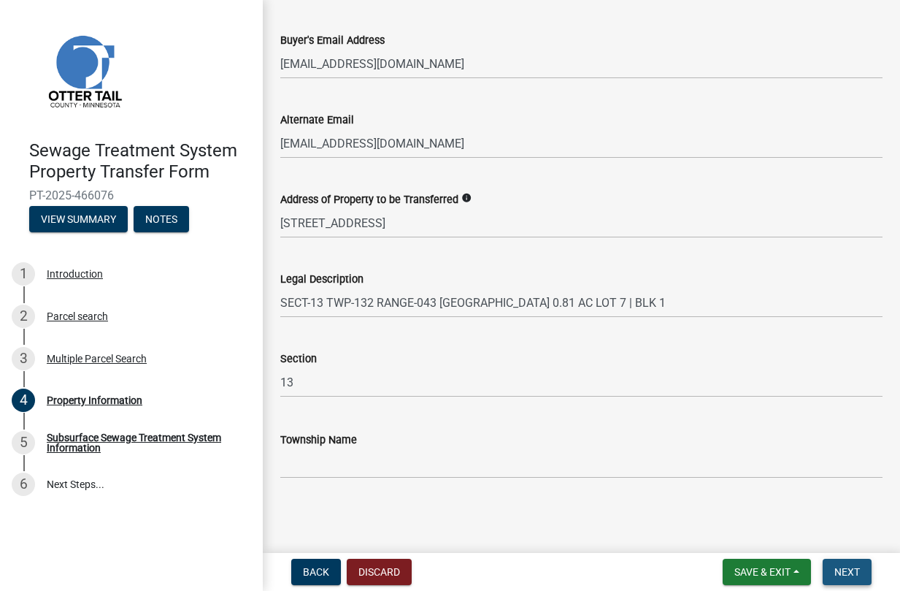
click at [857, 572] on span "Next" at bounding box center [847, 572] width 26 height 12
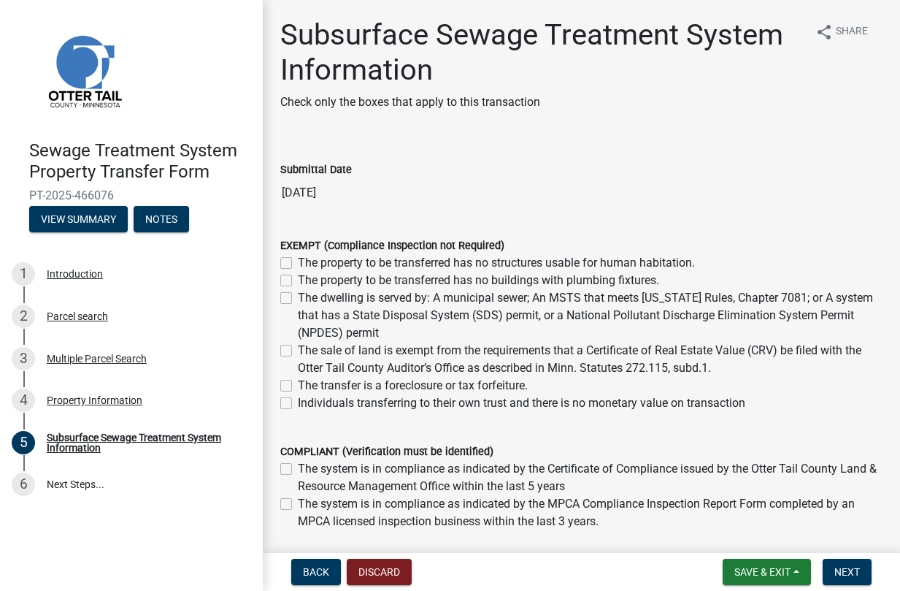
click at [448, 265] on label "The property to be transferred has no structures usable for human habitation." at bounding box center [496, 263] width 397 height 18
click at [307, 264] on input "The property to be transferred has no structures usable for human habitation." at bounding box center [302, 258] width 9 height 9
checkbox input "true"
checkbox input "false"
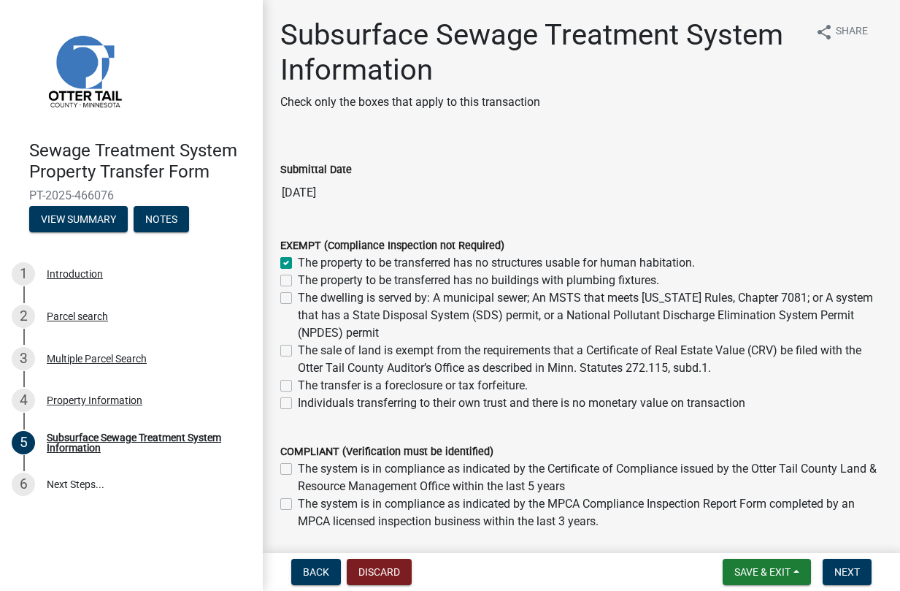
checkbox input "false"
click at [341, 277] on label "The property to be transferred has no buildings with plumbing fixtures." at bounding box center [478, 281] width 361 height 18
click at [307, 277] on input "The property to be transferred has no buildings with plumbing fixtures." at bounding box center [302, 276] width 9 height 9
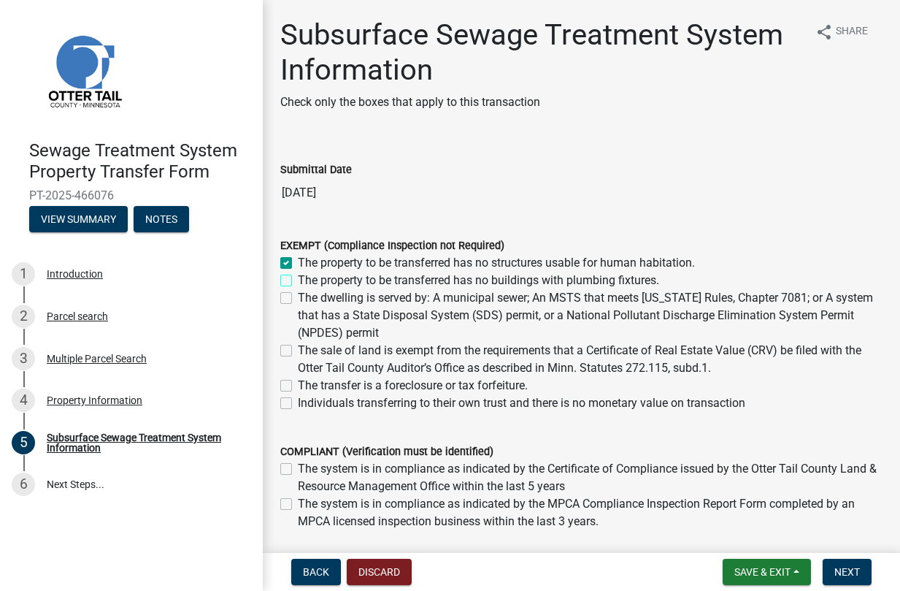
checkbox input "true"
checkbox input "false"
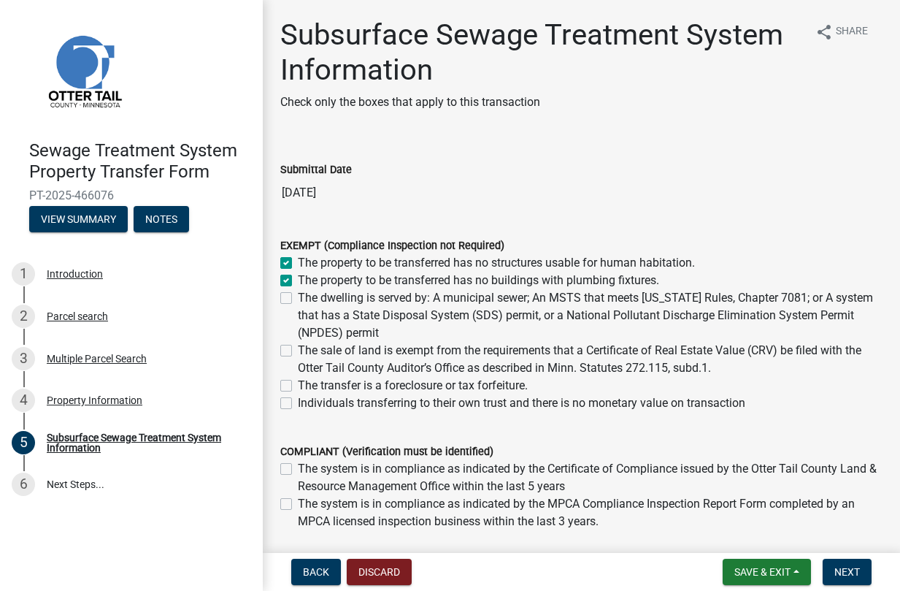
checkbox input "false"
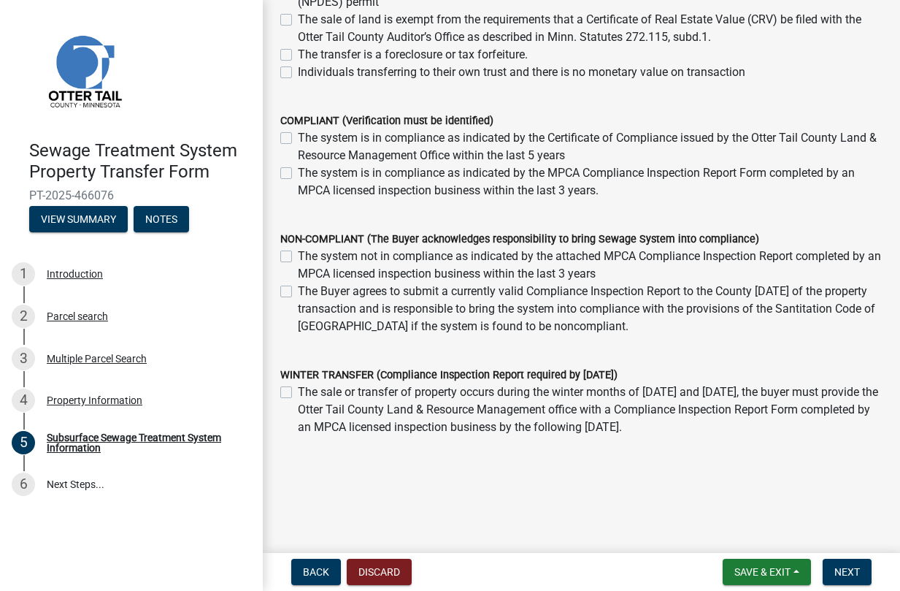
scroll to position [337, 0]
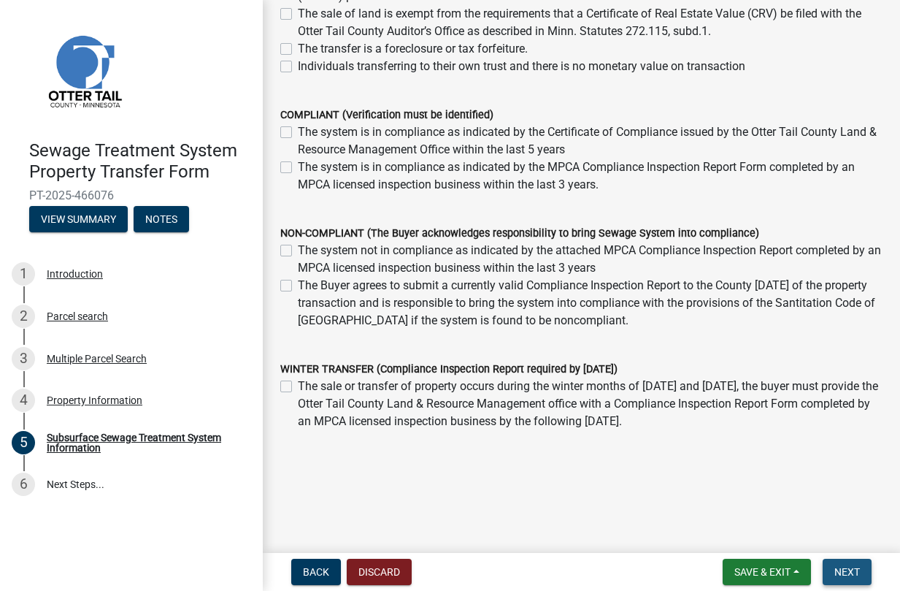
click at [861, 570] on button "Next" at bounding box center [847, 572] width 49 height 26
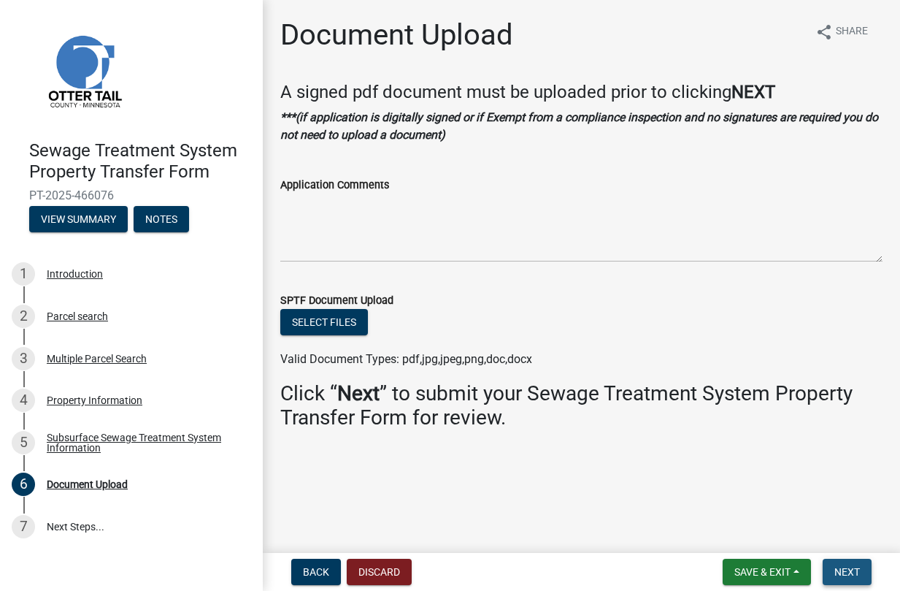
click at [848, 566] on span "Next" at bounding box center [847, 572] width 26 height 12
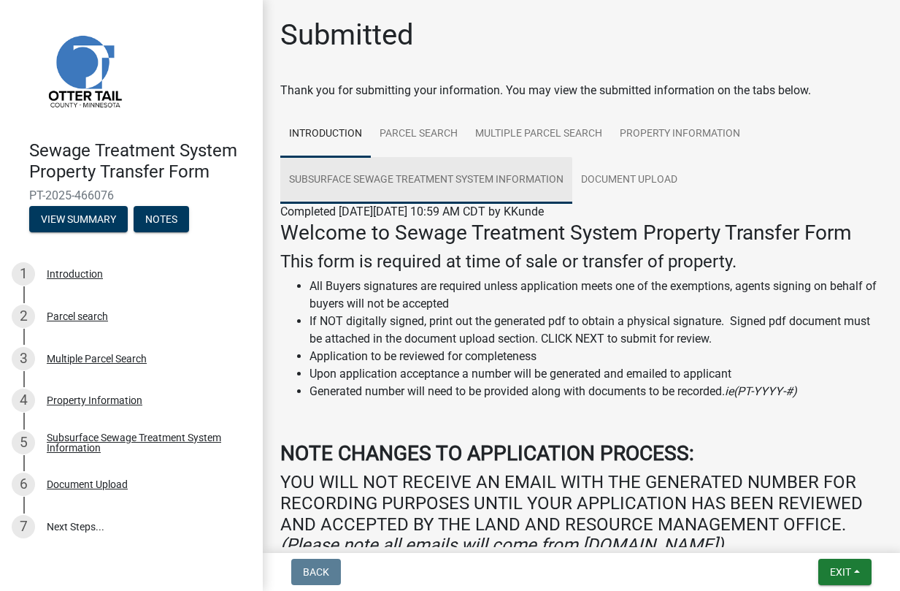
click at [535, 175] on link "Subsurface Sewage Treatment System Information" at bounding box center [426, 180] width 292 height 47
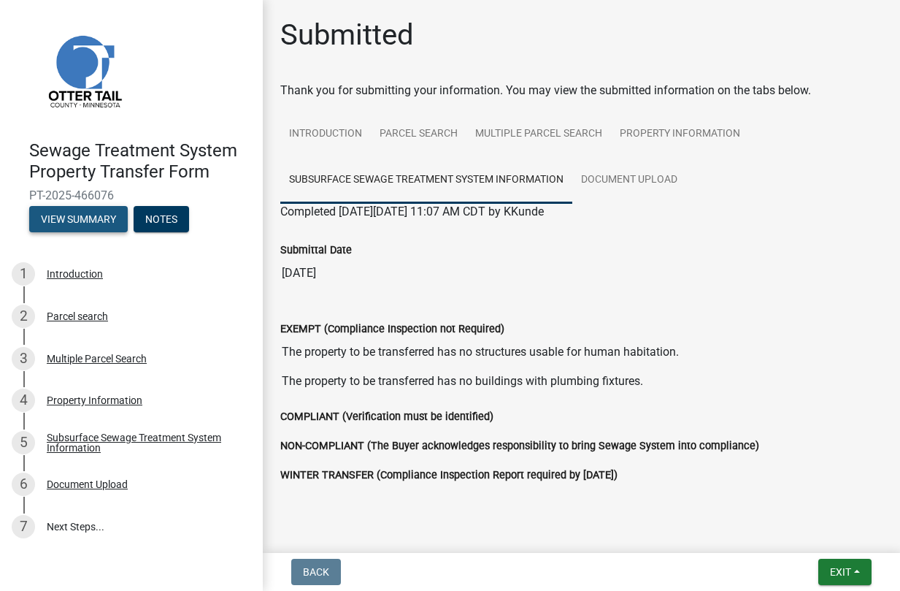
click at [99, 212] on button "View Summary" at bounding box center [78, 219] width 99 height 26
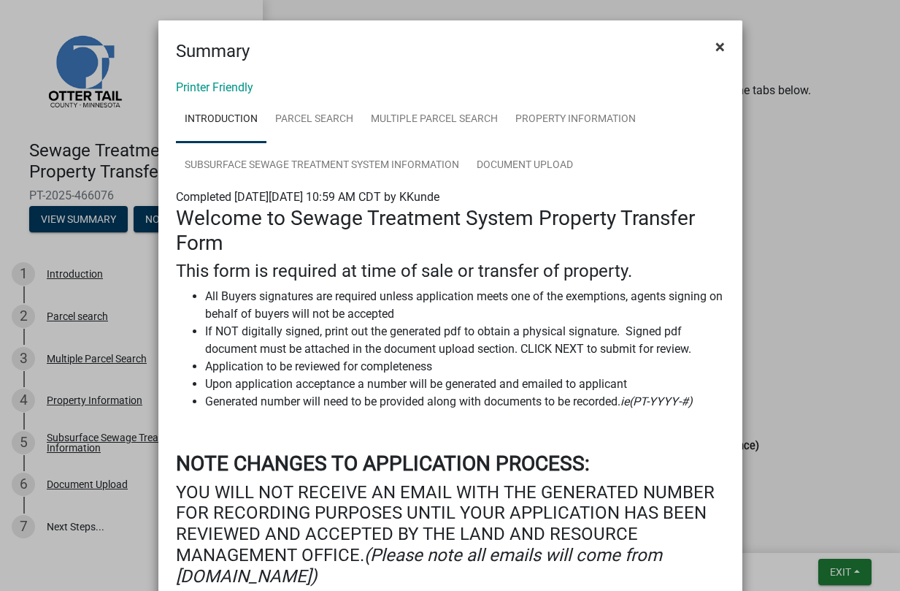
click at [715, 41] on span "×" at bounding box center [719, 47] width 9 height 20
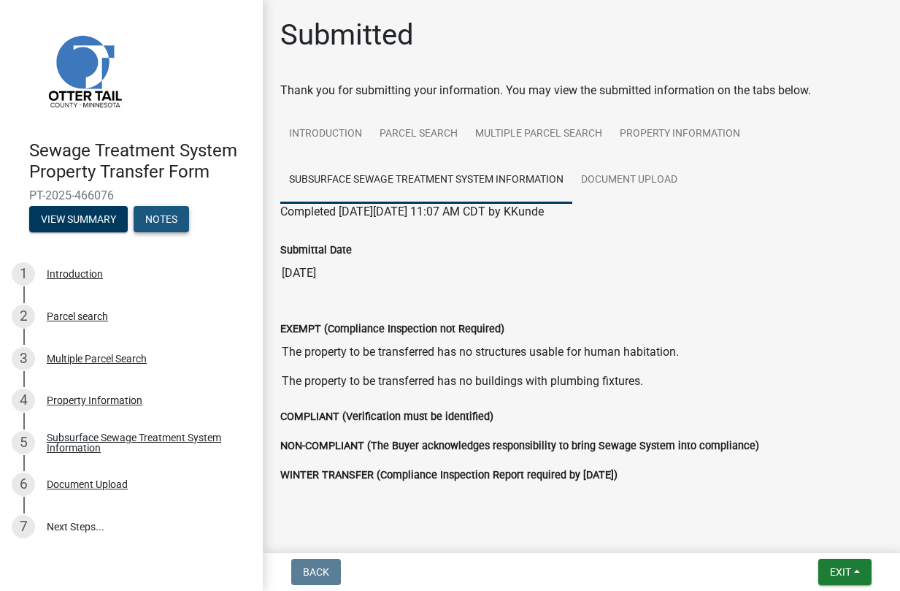
click at [177, 218] on button "Notes" at bounding box center [161, 219] width 55 height 26
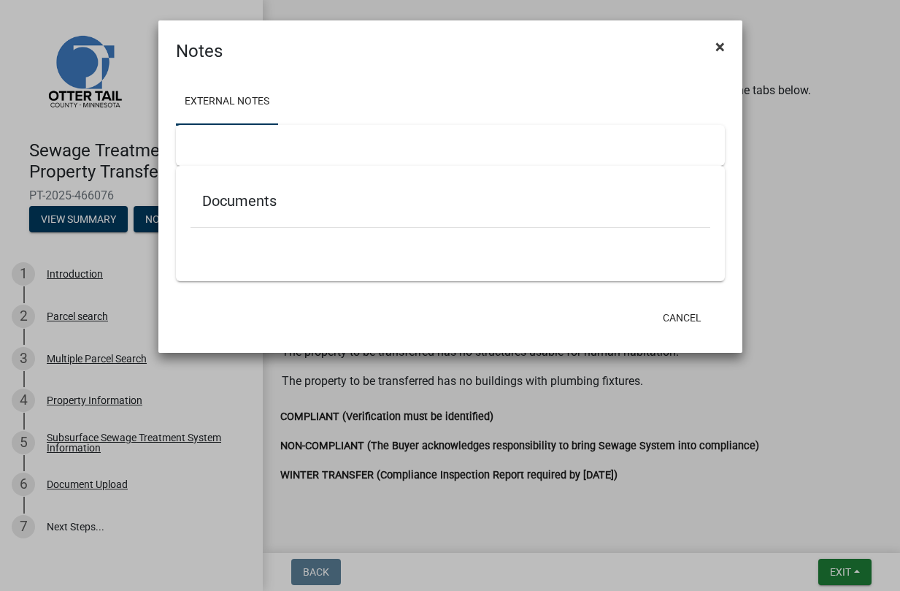
click at [713, 47] on button "×" at bounding box center [720, 46] width 33 height 41
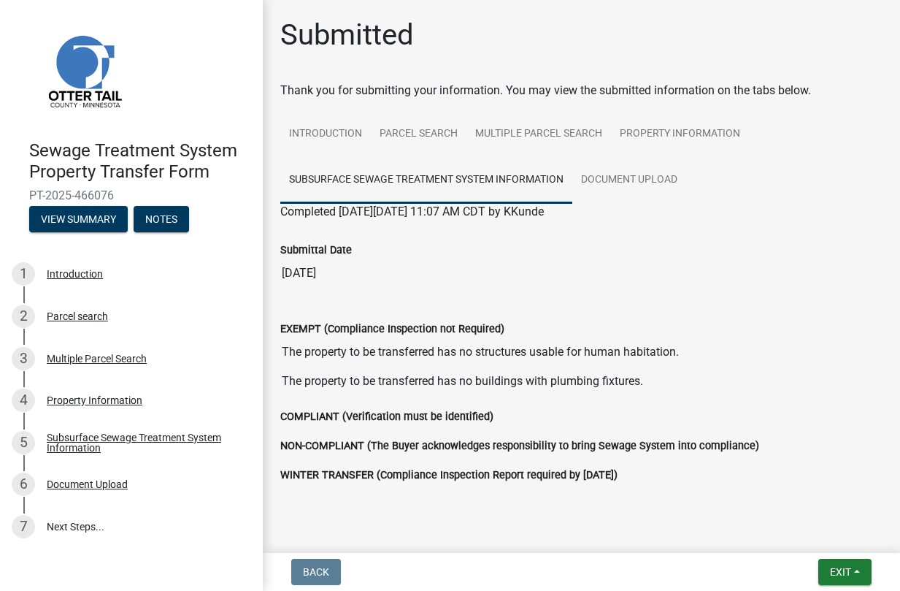
drag, startPoint x: 126, startPoint y: 193, endPoint x: 9, endPoint y: 197, distance: 117.6
click at [9, 197] on header "Sewage Treatment System Property Transfer Form PT-2025-466076 View Summary Notes" at bounding box center [131, 123] width 263 height 247
copy span "PT-2025-466076"
click at [191, 179] on h4 "Sewage Treatment System Property Transfer Form" at bounding box center [140, 161] width 222 height 42
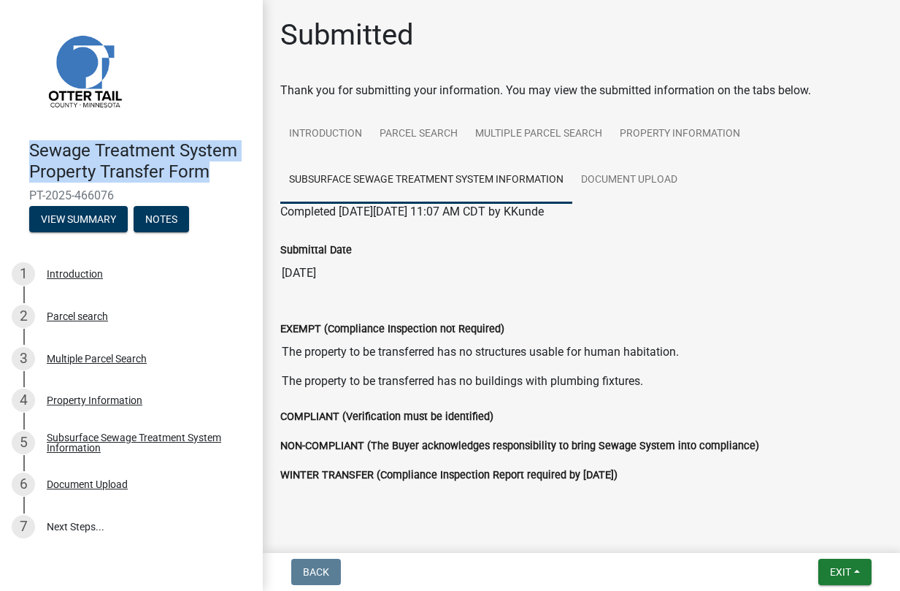
drag, startPoint x: 214, startPoint y: 170, endPoint x: 1, endPoint y: 149, distance: 214.2
click at [1, 149] on header "Sewage Treatment System Property Transfer Form PT-2025-466076 View Summary Notes" at bounding box center [131, 123] width 263 height 247
copy h4 "Sewage Treatment System Property Transfer Form"
drag, startPoint x: 115, startPoint y: 193, endPoint x: -4, endPoint y: 186, distance: 120.0
click at [0, 186] on html "Internet Explorer does NOT work with GeoPermits. Get a new browser for more sec…" at bounding box center [450, 295] width 900 height 591
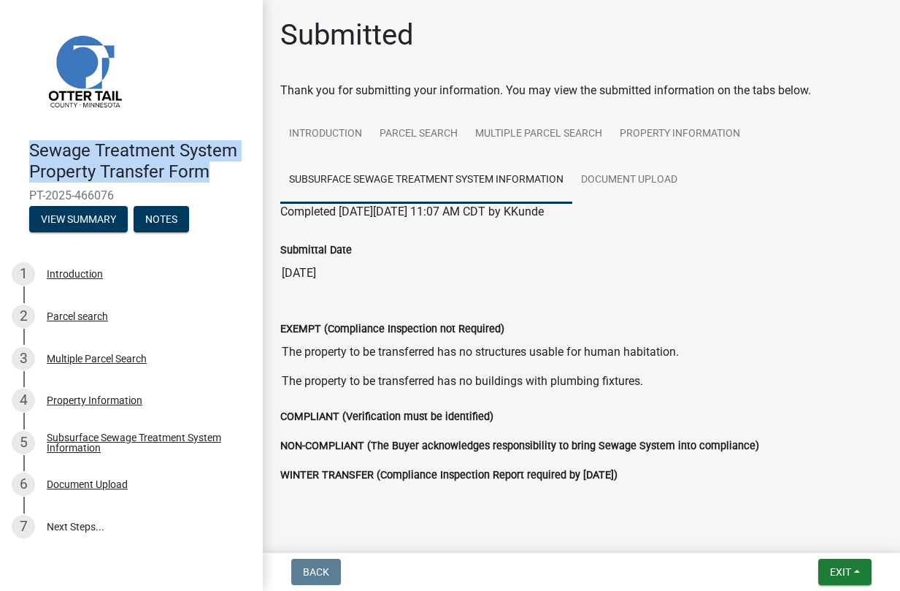
copy span "PT-2025-466076"
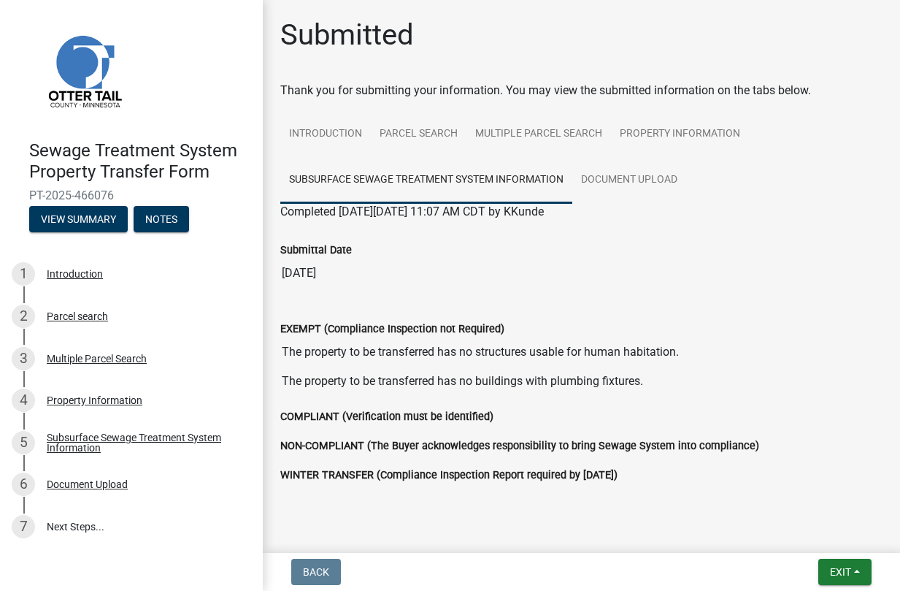
drag, startPoint x: 592, startPoint y: 385, endPoint x: 239, endPoint y: 219, distance: 389.6
click at [239, 219] on div "Sewage Treatment System Property Transfer Form PT-2025-466076 View Summary Note…" at bounding box center [450, 295] width 900 height 591
click at [272, 237] on div "Submittal Date [DATE]" at bounding box center [581, 259] width 624 height 79
drag, startPoint x: 290, startPoint y: 237, endPoint x: 283, endPoint y: 242, distance: 8.3
click at [283, 242] on div "Submittal Date [DATE]" at bounding box center [581, 253] width 602 height 67
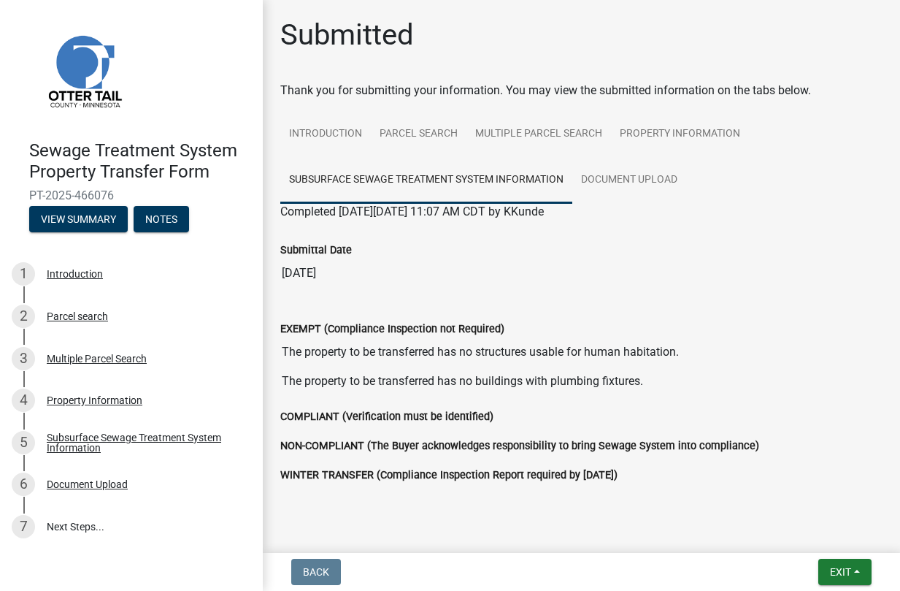
drag, startPoint x: 279, startPoint y: 207, endPoint x: 674, endPoint y: 214, distance: 395.0
click at [674, 214] on div "Submitted Thank you for submitting your information. You may view the submitted…" at bounding box center [581, 295] width 624 height 555
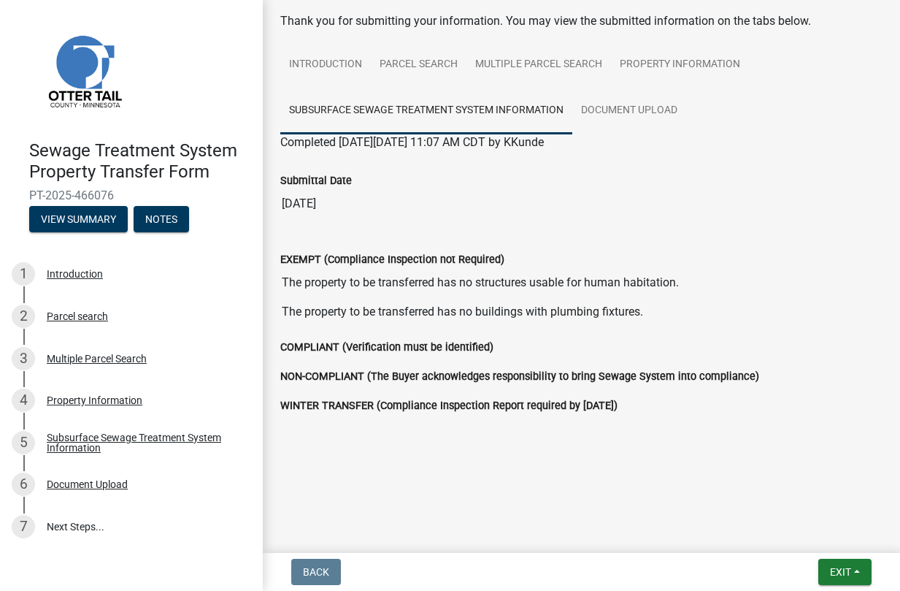
copy span "Completed [DATE][DATE] 11:07 AM CDT by KKunde"
click at [92, 215] on button "View Summary" at bounding box center [78, 219] width 99 height 26
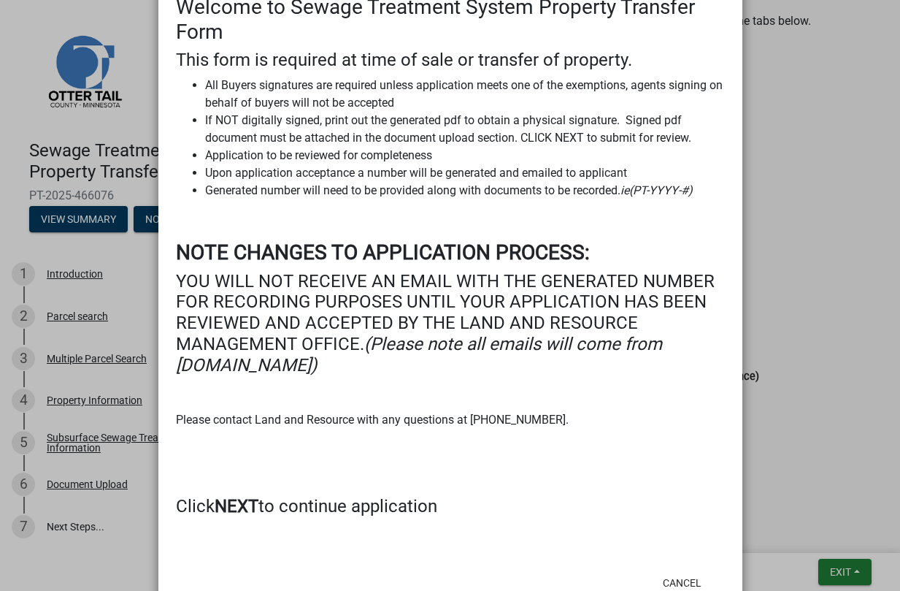
scroll to position [258, 0]
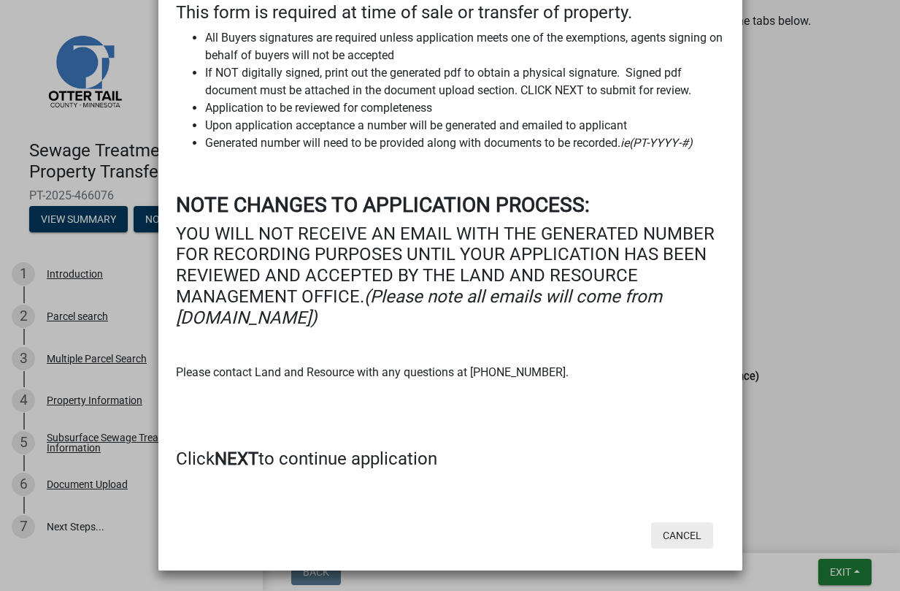
drag, startPoint x: 672, startPoint y: 529, endPoint x: 868, endPoint y: 378, distance: 247.2
click at [868, 378] on ngb-modal-window "Summary × Printer Friendly Introduction Parcel search Multiple Parcel Search Pr…" at bounding box center [450, 295] width 900 height 591
click at [816, 369] on ngb-modal-window "Summary × Printer Friendly Introduction Parcel search Multiple Parcel Search Pr…" at bounding box center [450, 295] width 900 height 591
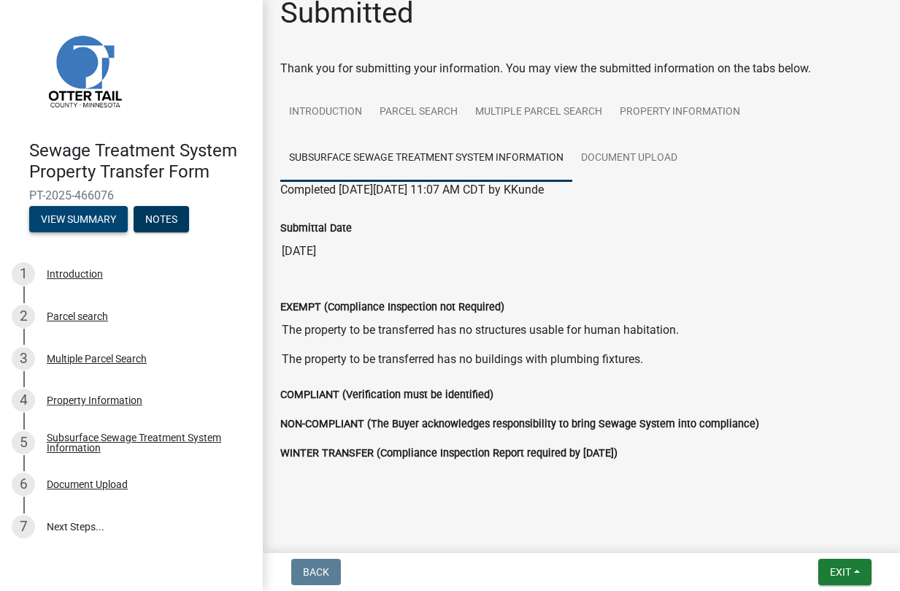
scroll to position [0, 0]
